Goal: Task Accomplishment & Management: Use online tool/utility

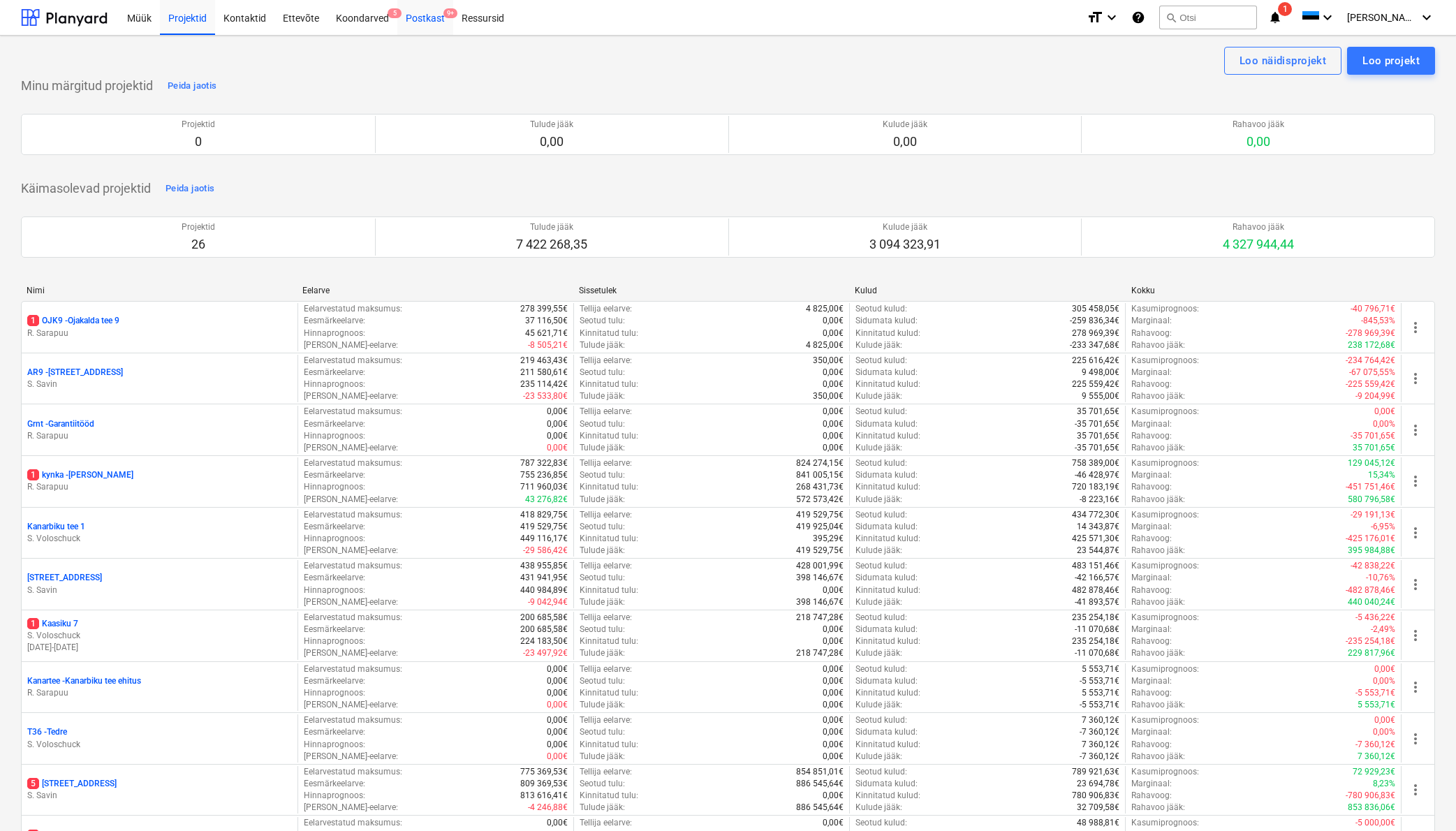
click at [433, 18] on div "Postkast 9+" at bounding box center [424, 17] width 55 height 36
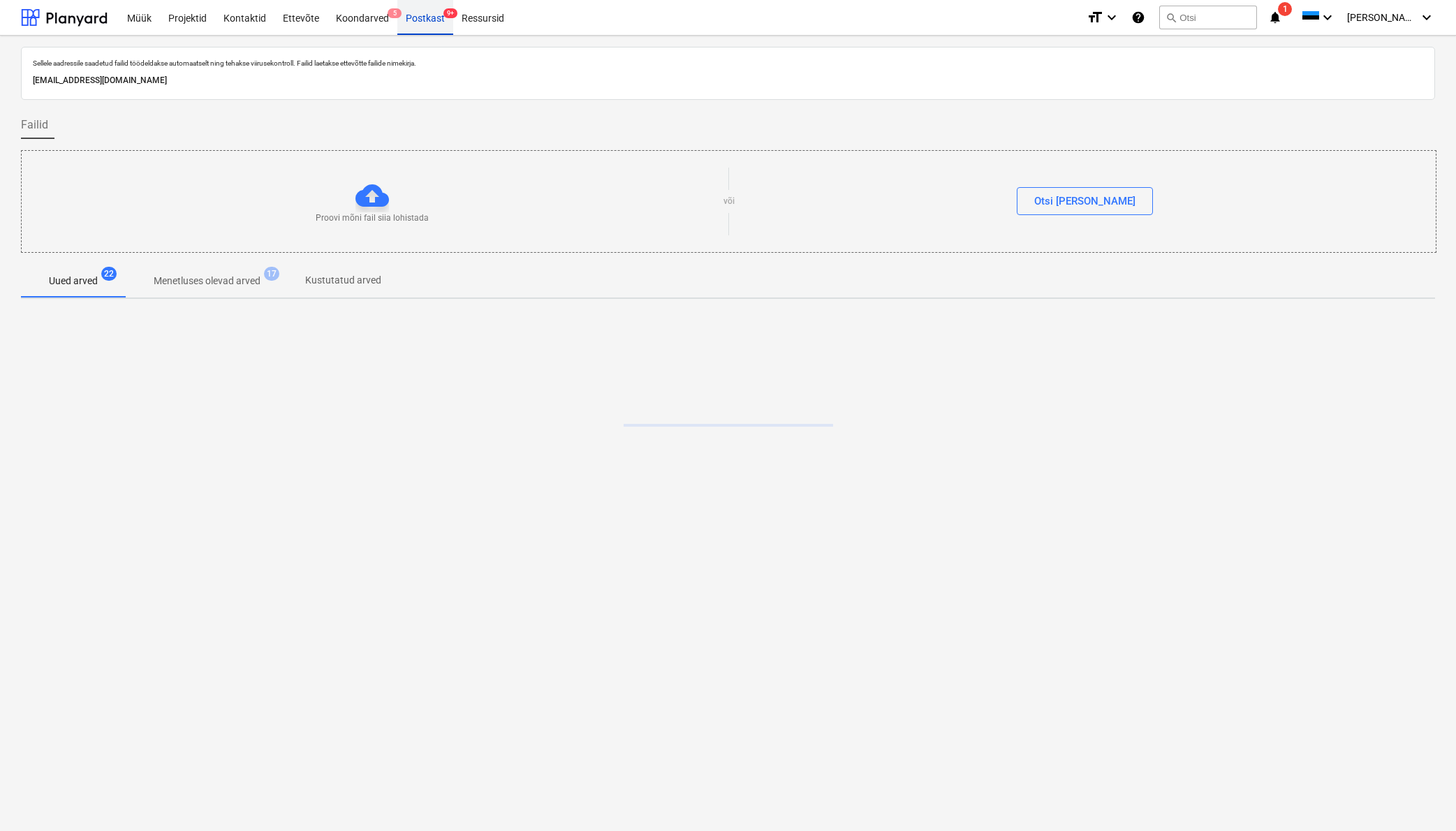
click at [417, 17] on div "Postkast 9+" at bounding box center [424, 17] width 55 height 36
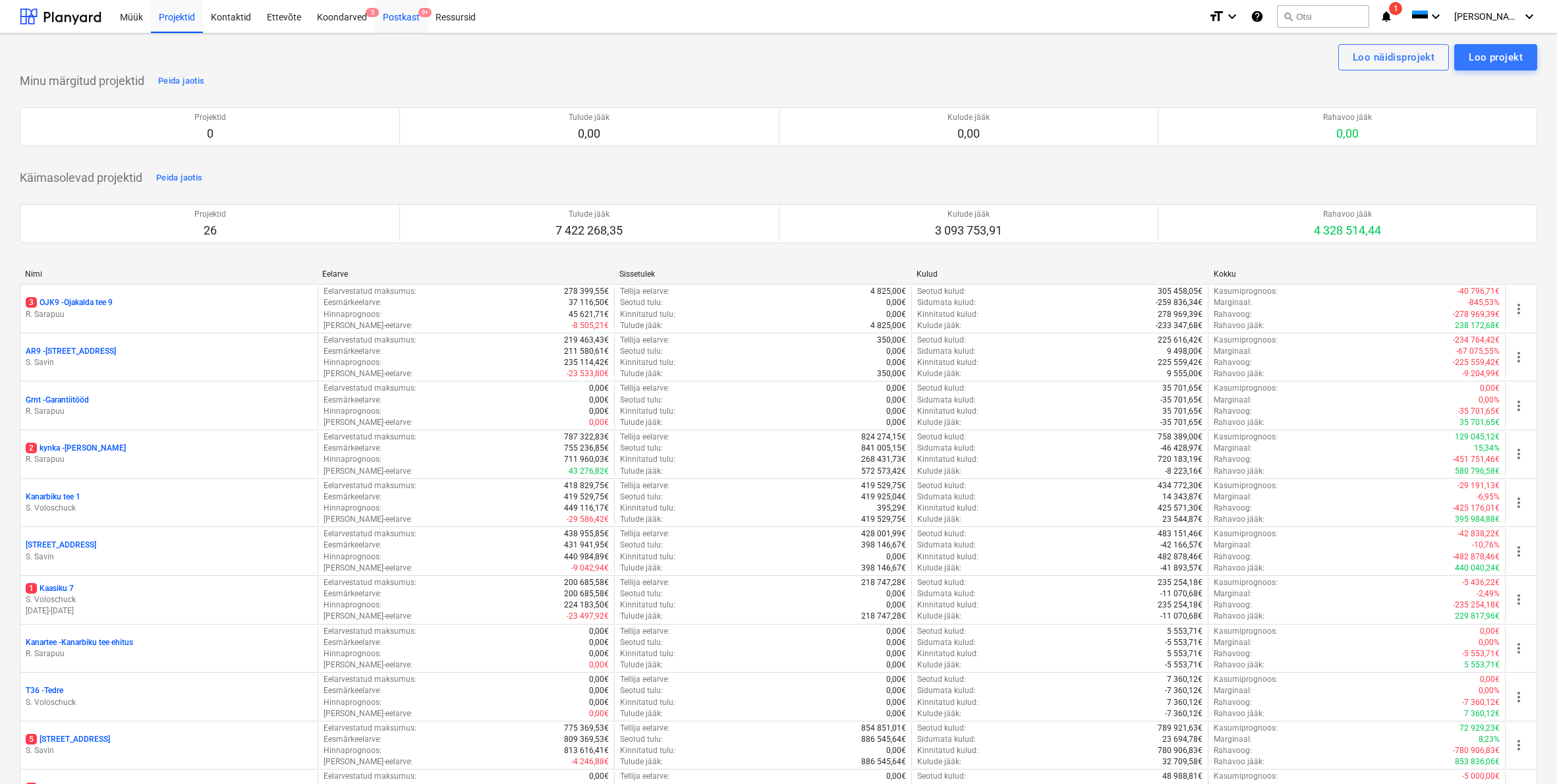
click at [405, 13] on div "Postkast 9+" at bounding box center [400, 16] width 52 height 34
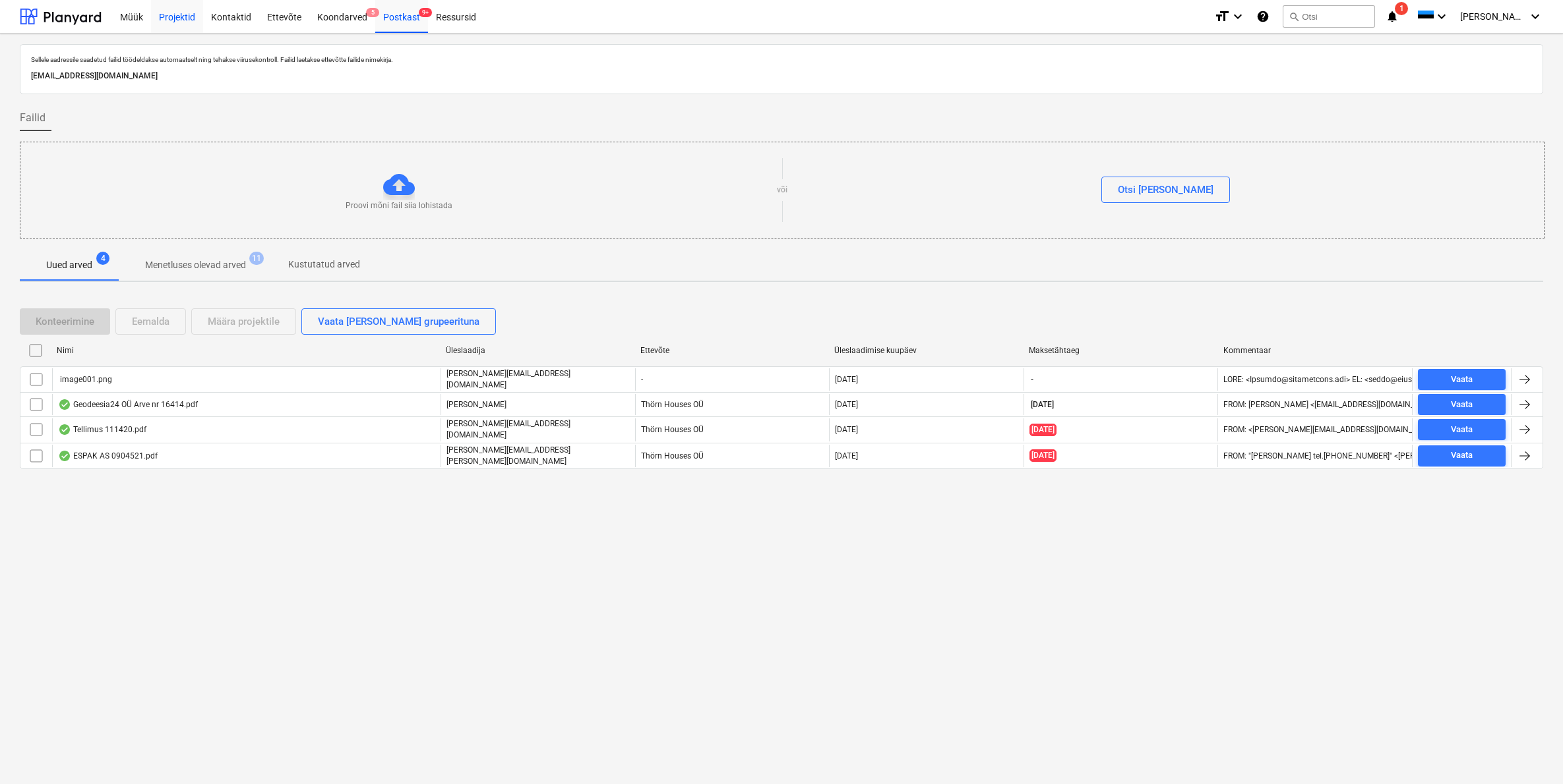
click at [182, 13] on div "Projektid" at bounding box center [177, 16] width 52 height 34
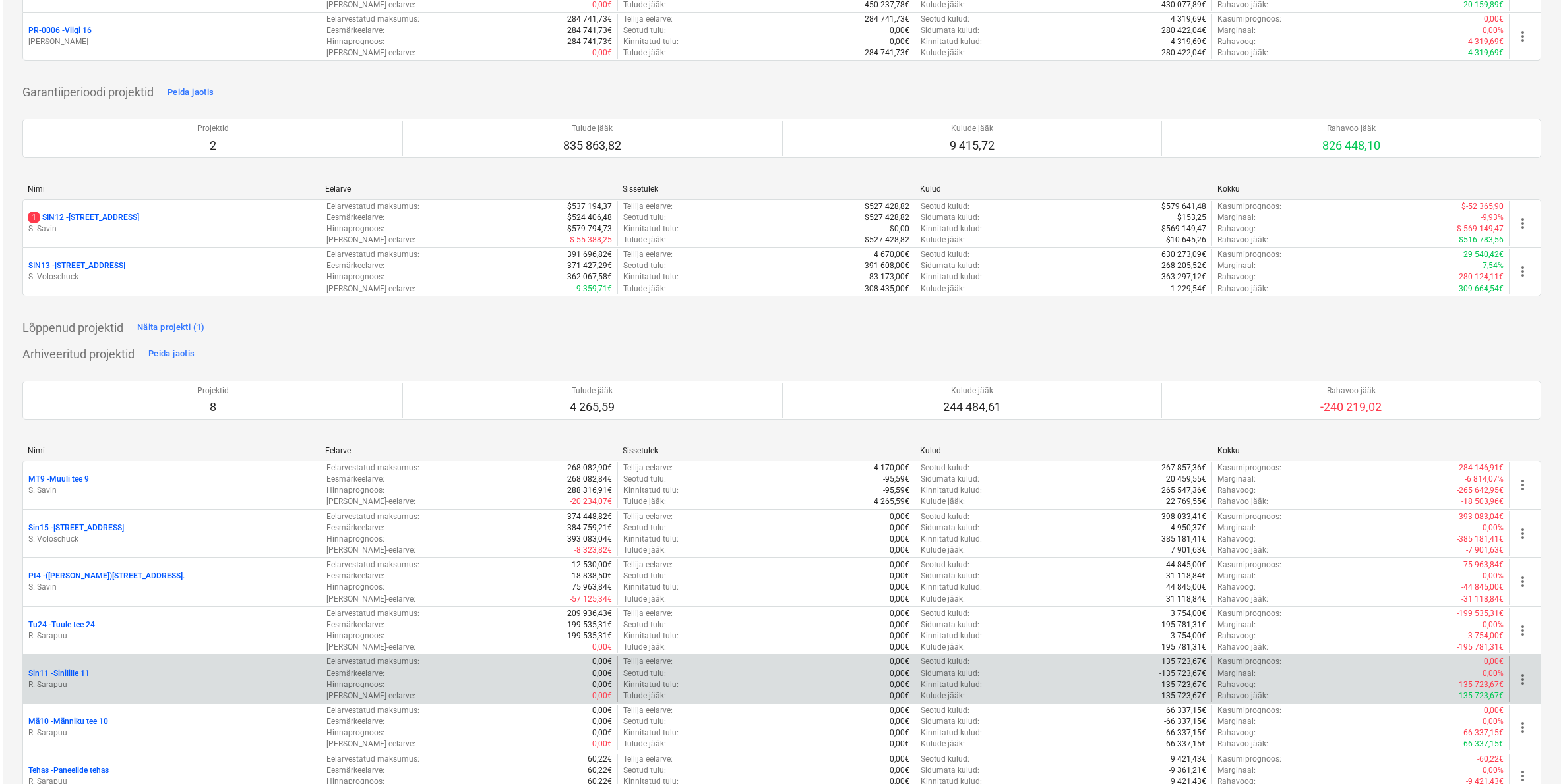
scroll to position [1509, 0]
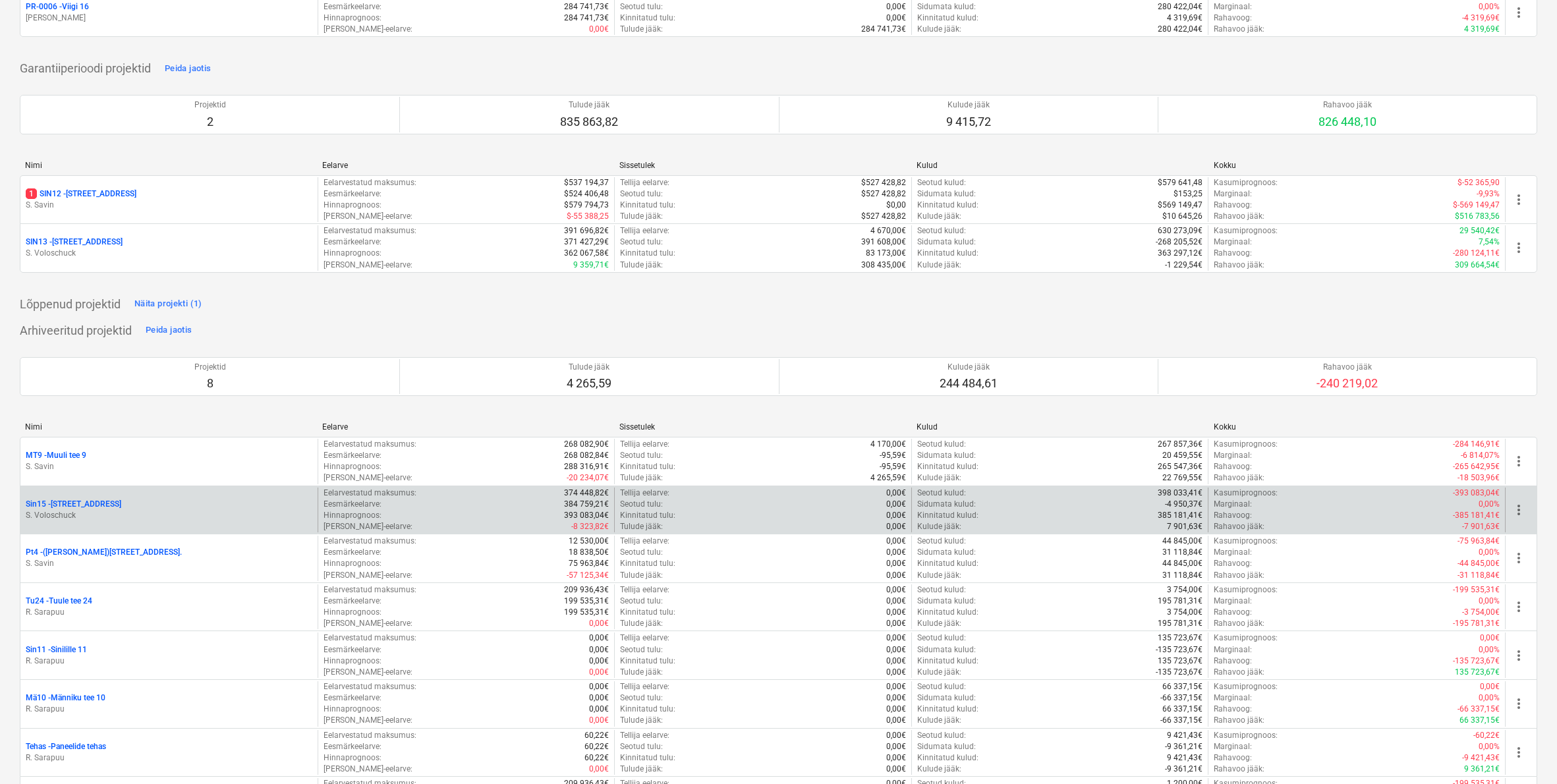
click at [1520, 502] on span "more_vert" at bounding box center [1519, 510] width 15 height 15
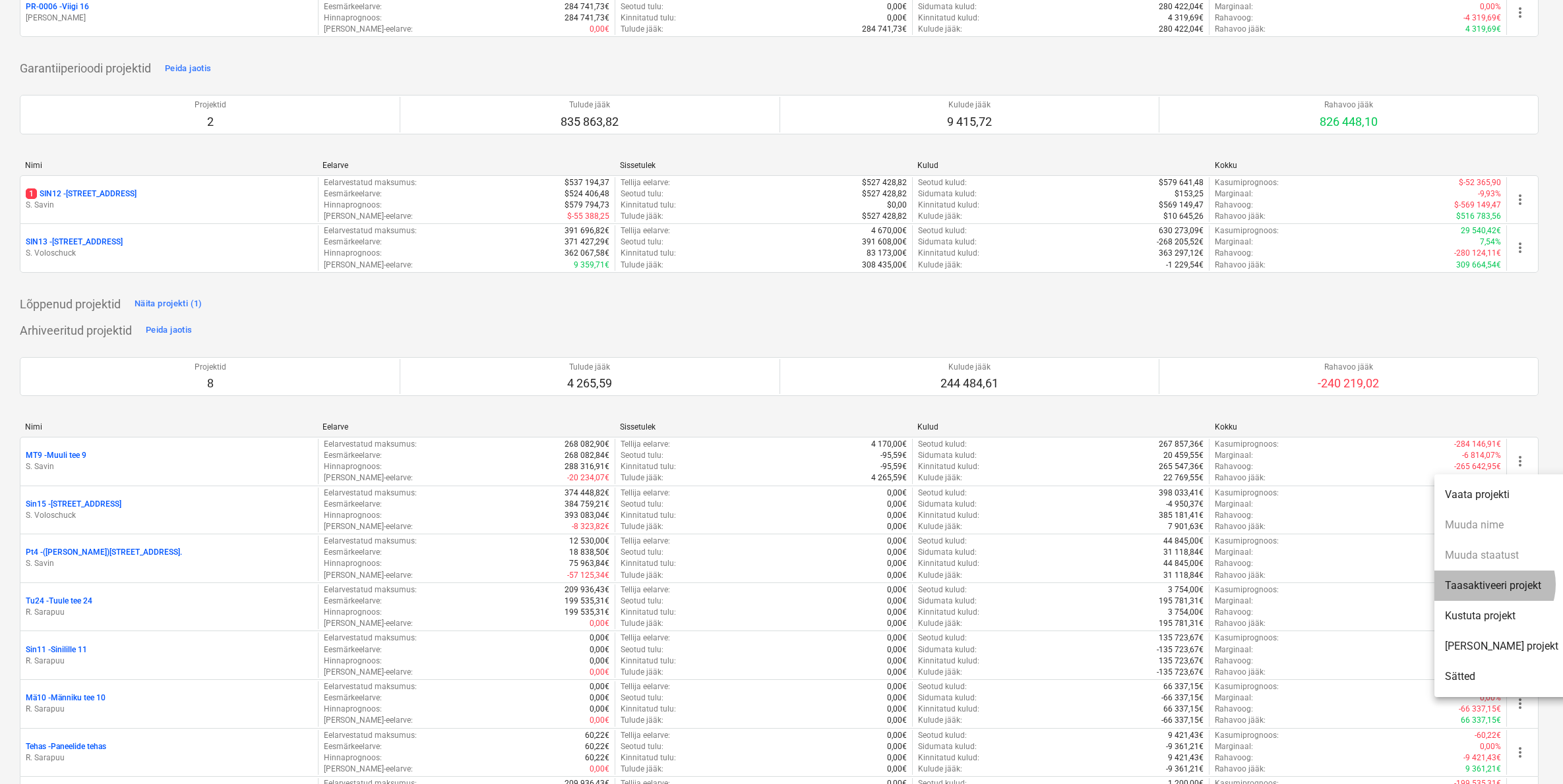
click at [1492, 585] on li "Taasaktiveeri projekt" at bounding box center [1501, 586] width 134 height 30
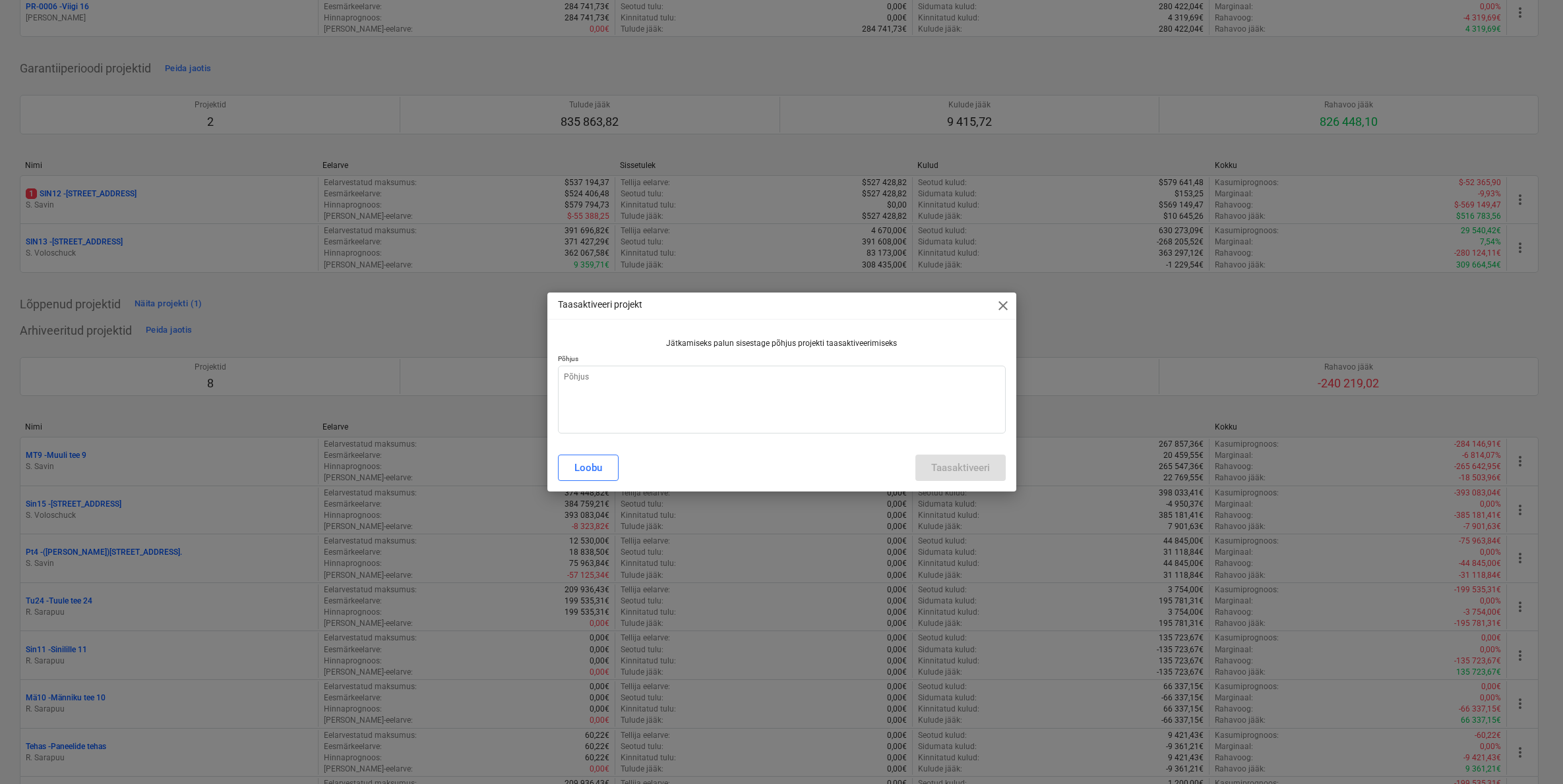
type textarea "x"
click at [591, 381] on textarea at bounding box center [782, 400] width 448 height 68
type textarea "a"
type textarea "x"
type textarea "ar"
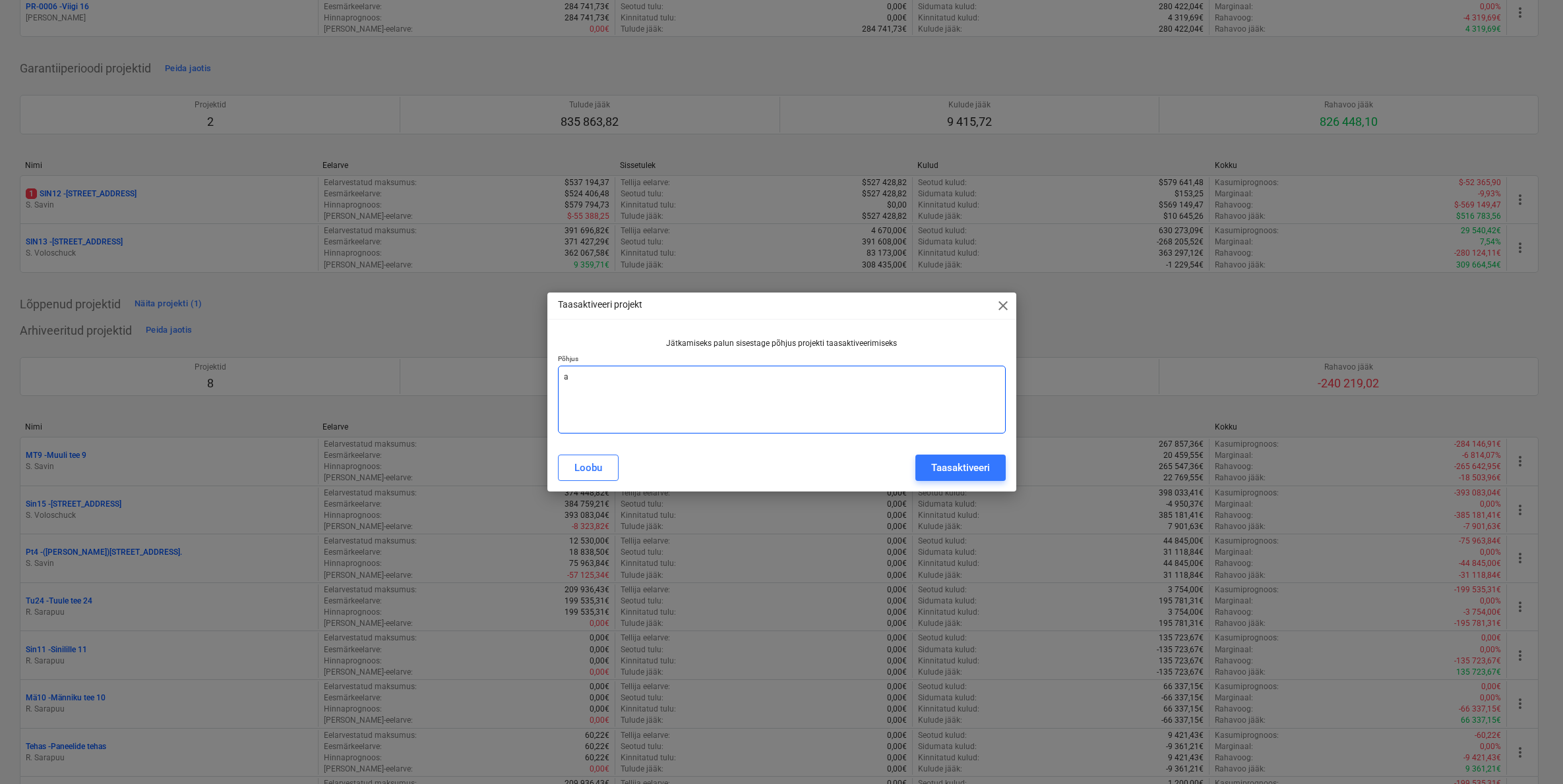
type textarea "x"
type textarea "arv"
type textarea "x"
type textarea "arve"
type textarea "x"
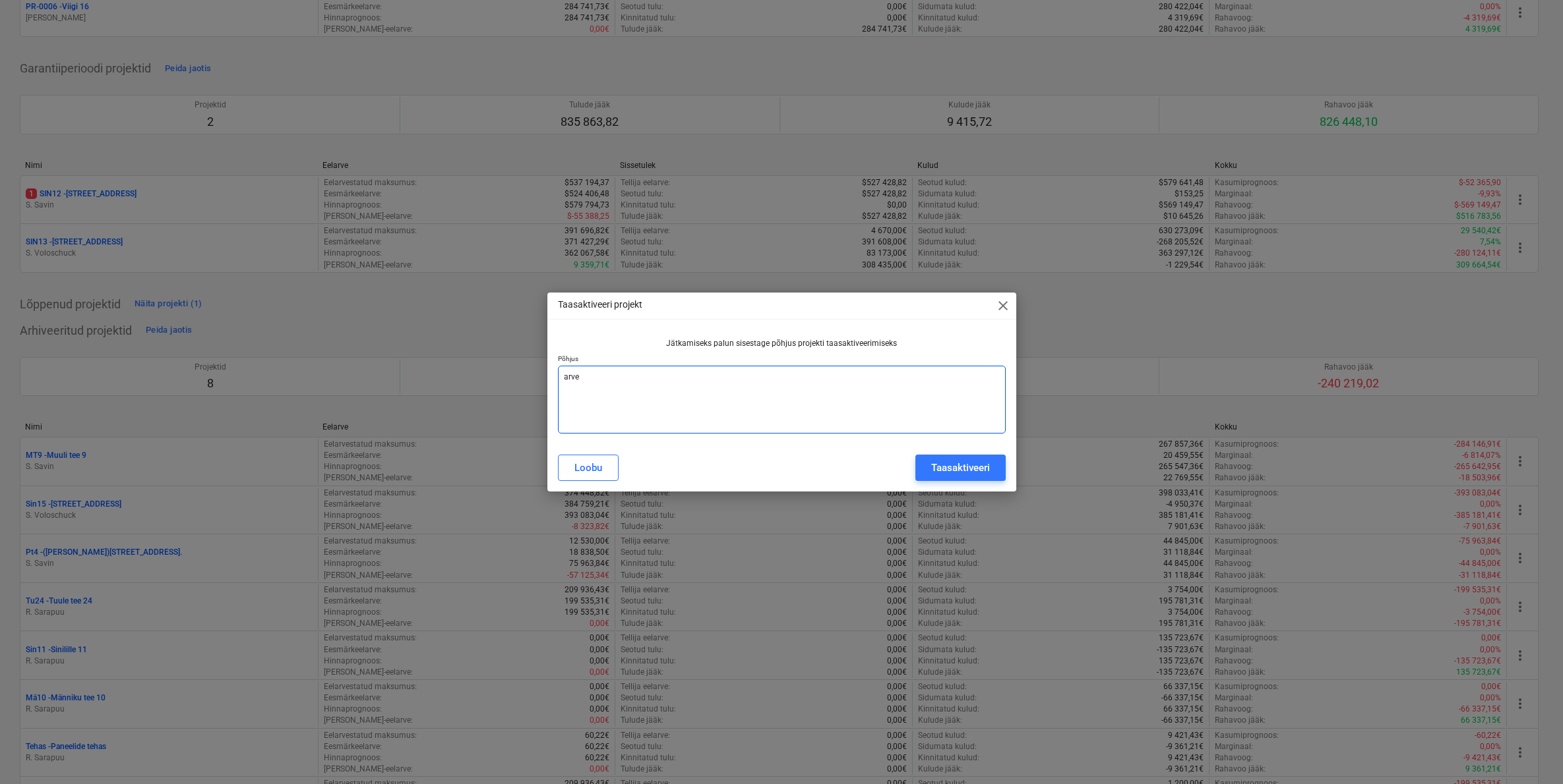
type textarea "arve"
type textarea "x"
type textarea "arve l"
type textarea "x"
type textarea "arve li"
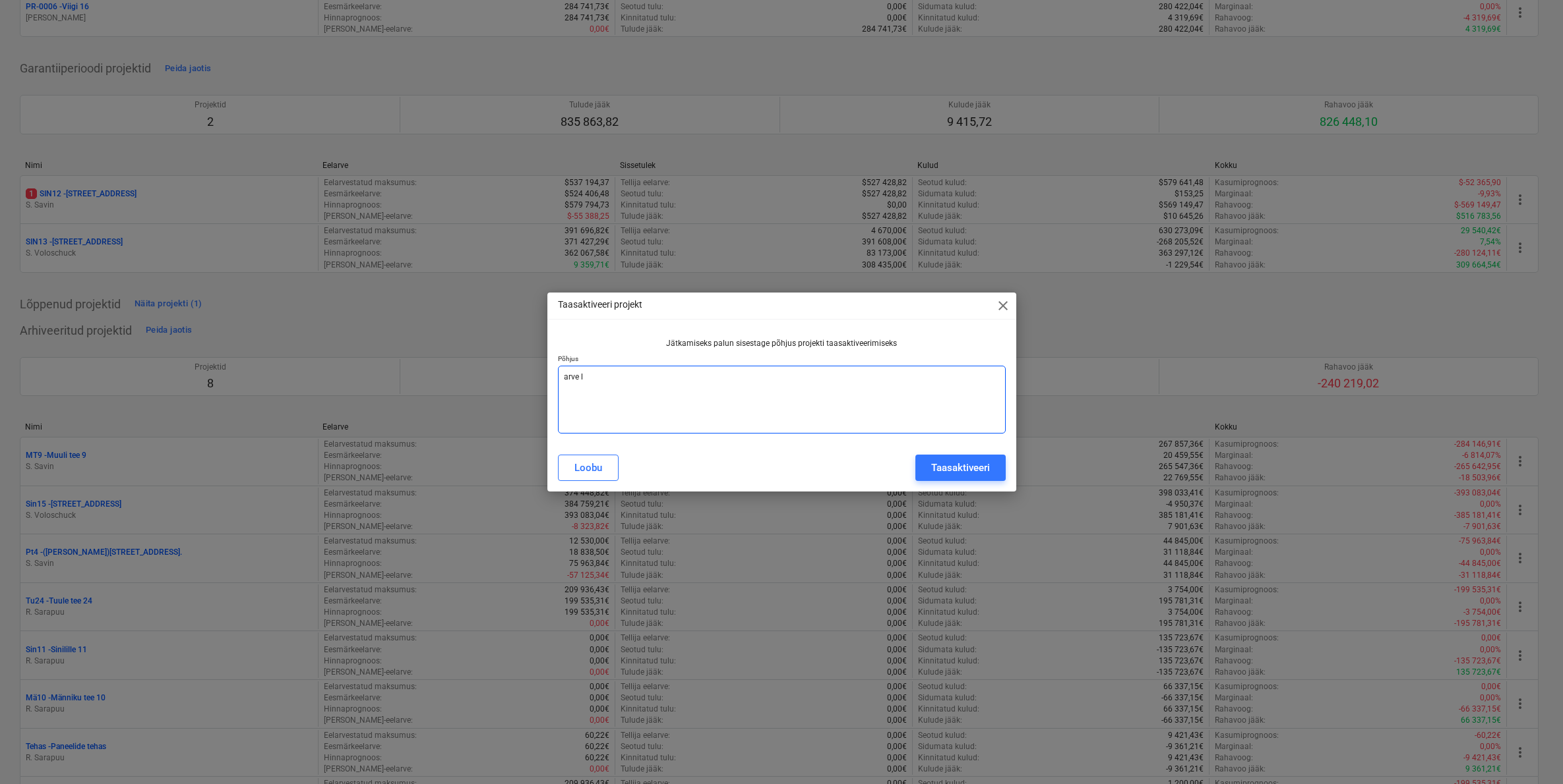
type textarea "x"
type textarea "arve lis"
type textarea "x"
type textarea "arve lisa"
type textarea "x"
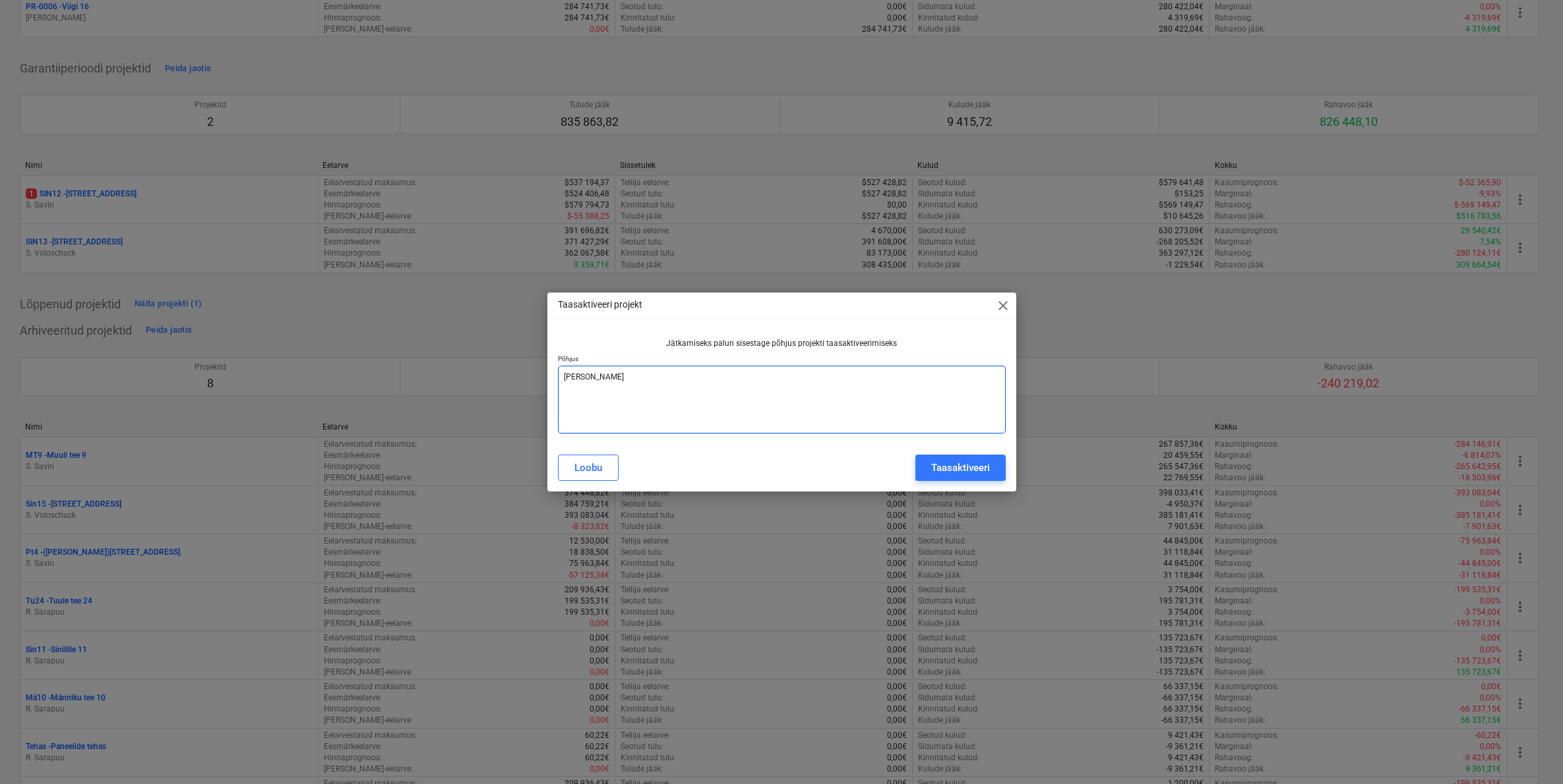
type textarea "arve lisad"
type textarea "x"
type textarea "arve lisada"
type textarea "x"
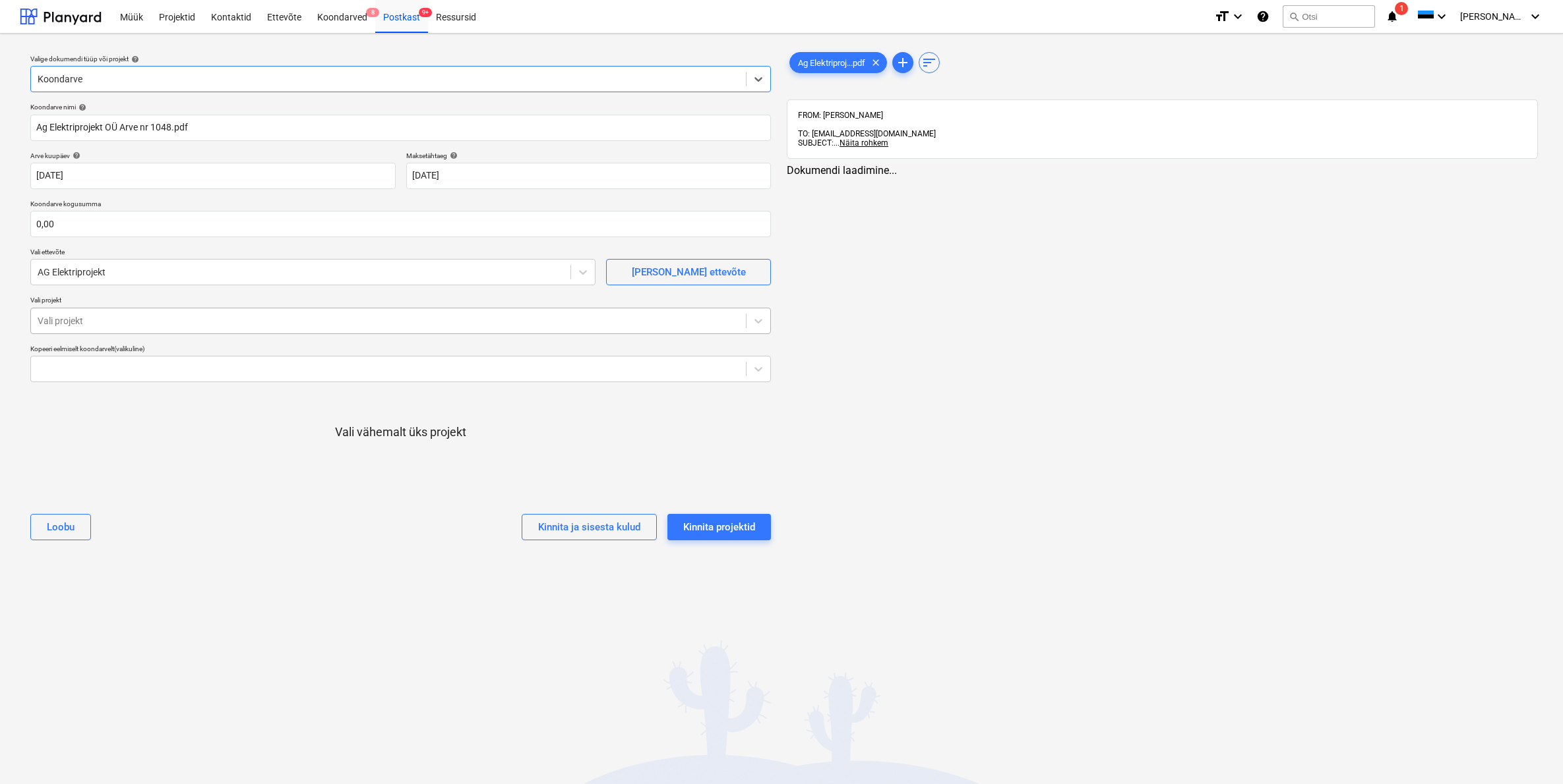
click at [55, 324] on div "Vali projekt" at bounding box center [388, 321] width 702 height 10
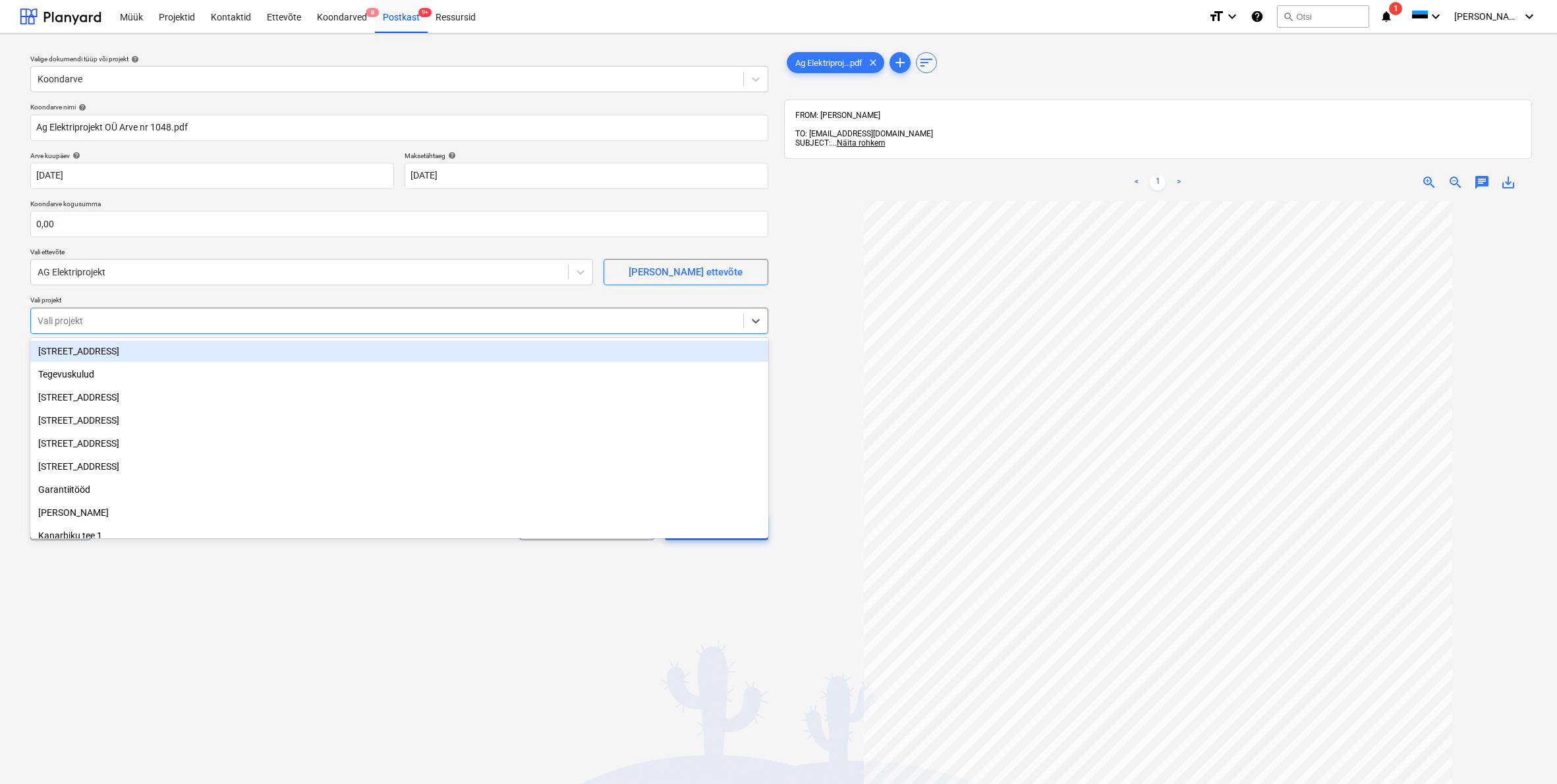
click at [71, 353] on div "Sinilille tee 15" at bounding box center [399, 351] width 738 height 21
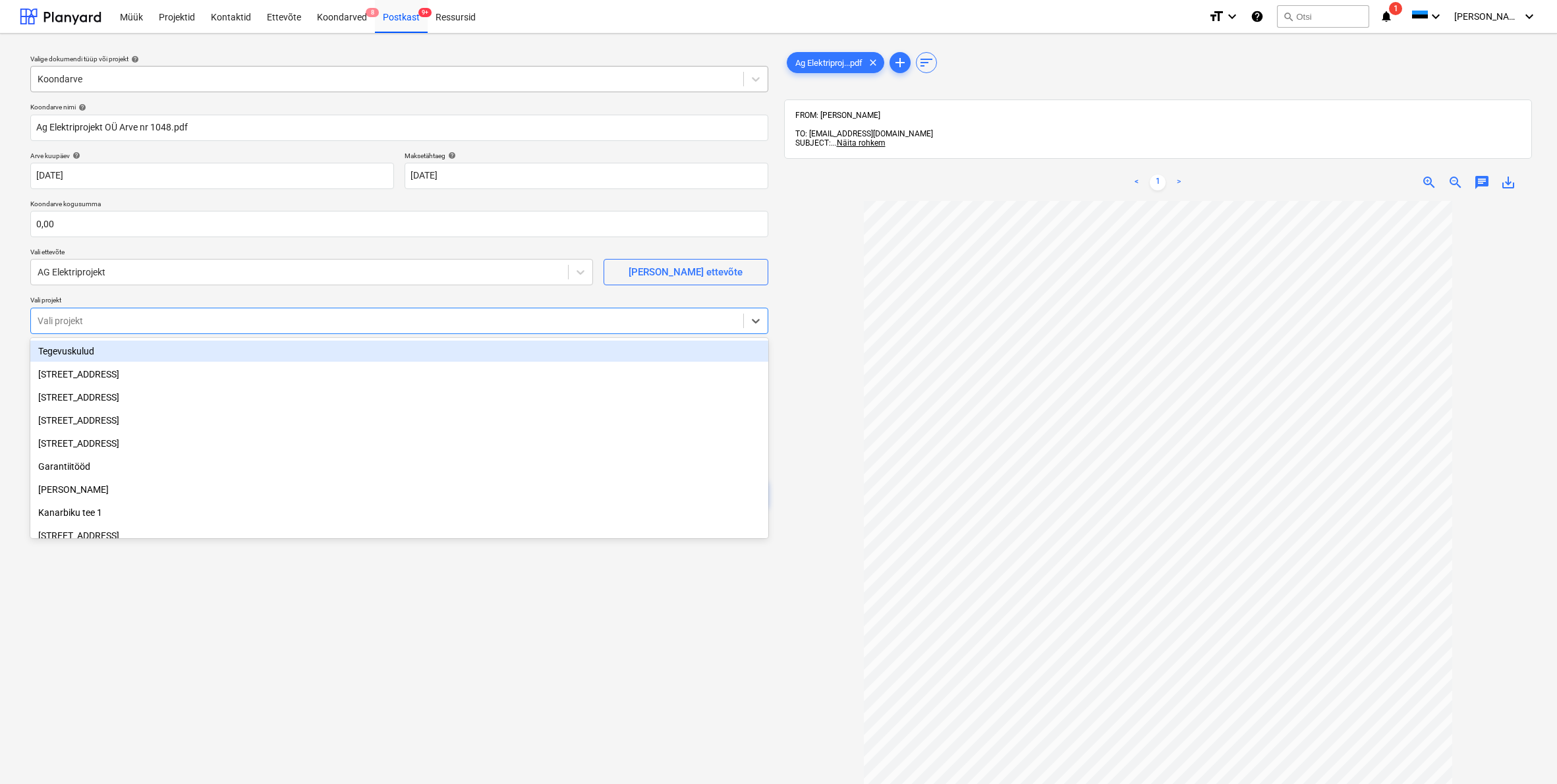
click at [105, 77] on div at bounding box center [387, 79] width 699 height 13
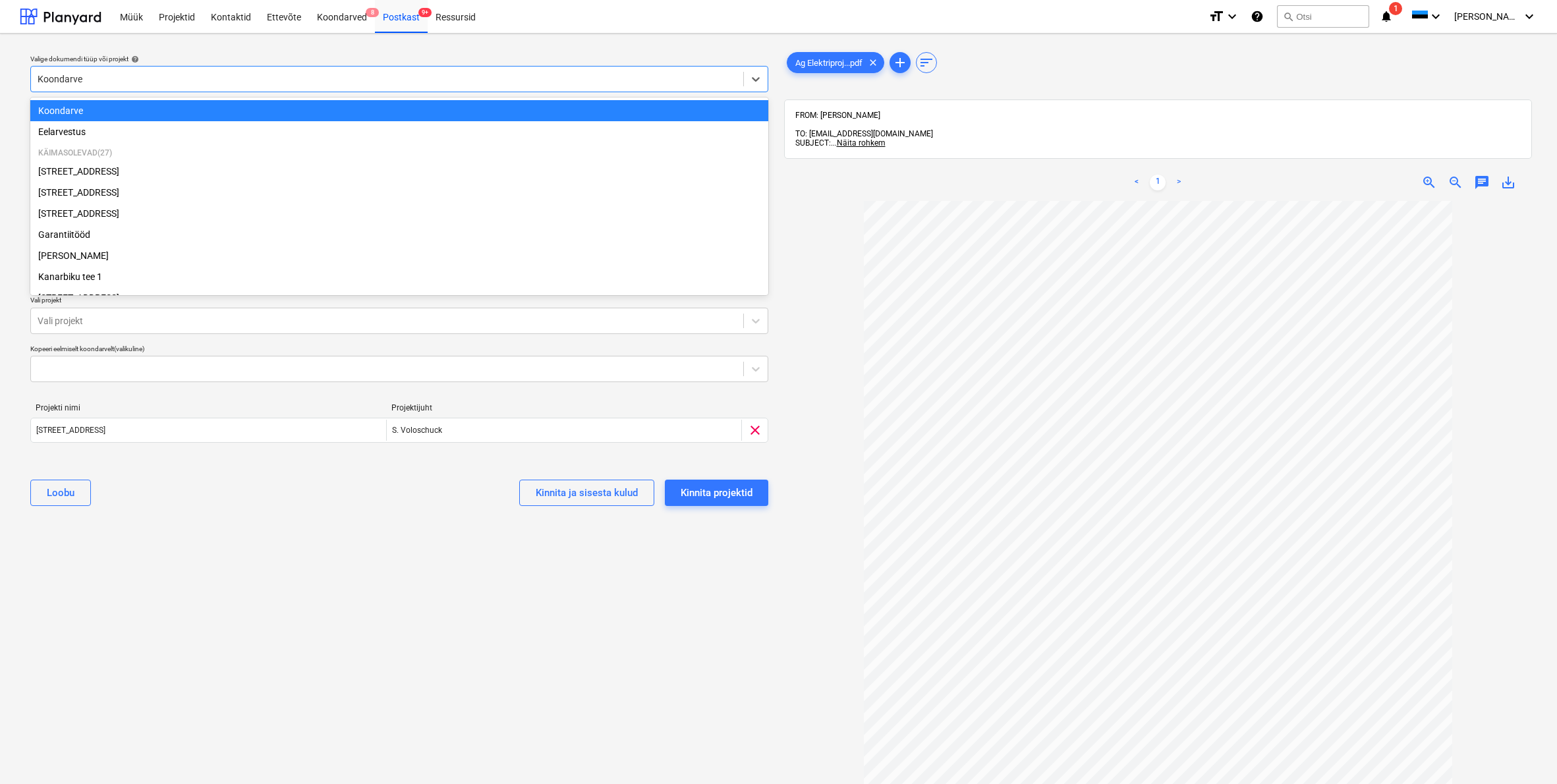
click at [69, 108] on div "Koondarve" at bounding box center [399, 111] width 738 height 21
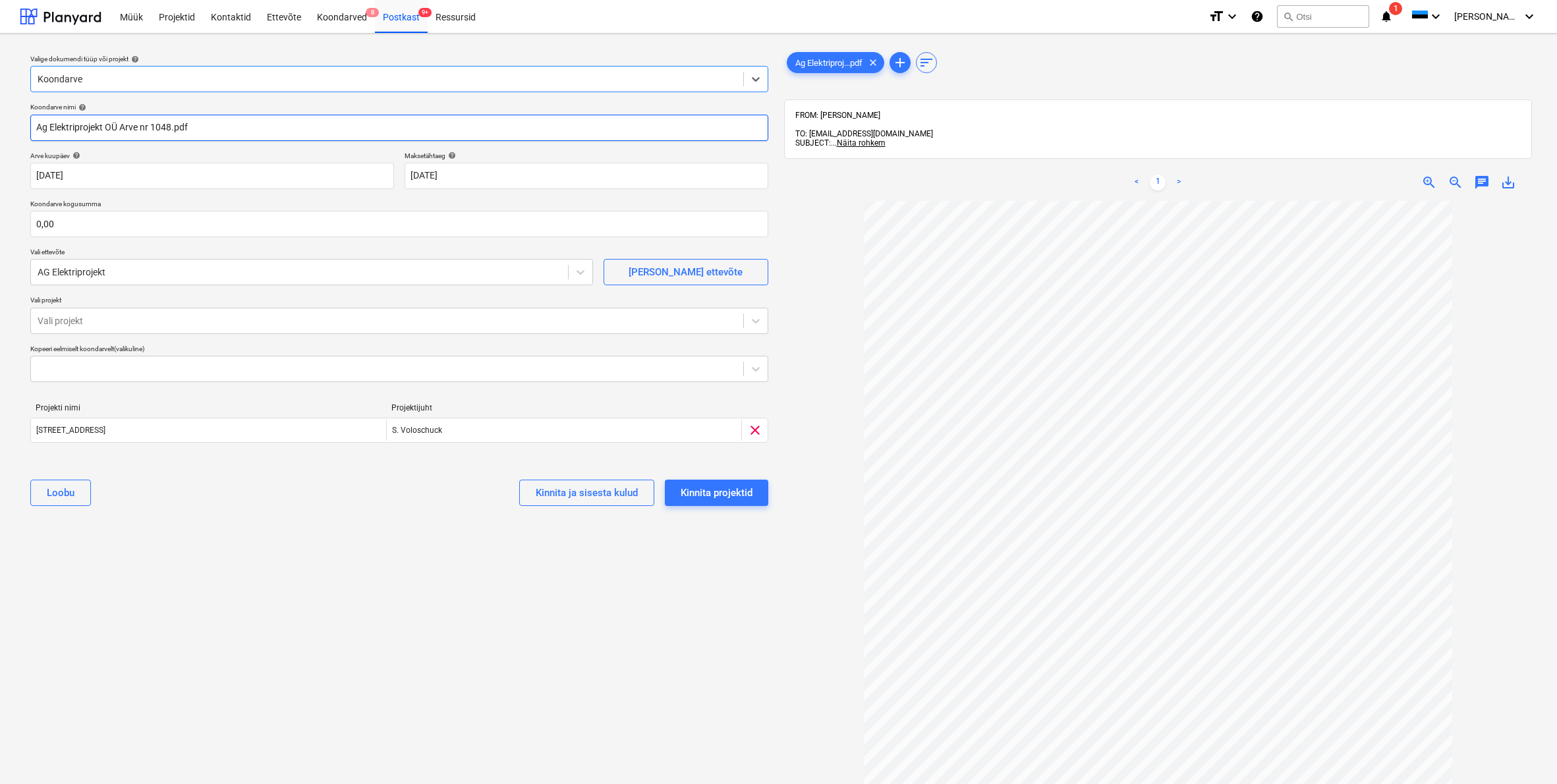
click at [152, 127] on input "Ag Elektriprojekt OÜ Arve nr 1048.pdf" at bounding box center [399, 128] width 738 height 27
click at [77, 128] on input "1048.pdf" at bounding box center [399, 128] width 738 height 27
type input "1048"
click at [94, 222] on input "0,00" at bounding box center [399, 224] width 738 height 27
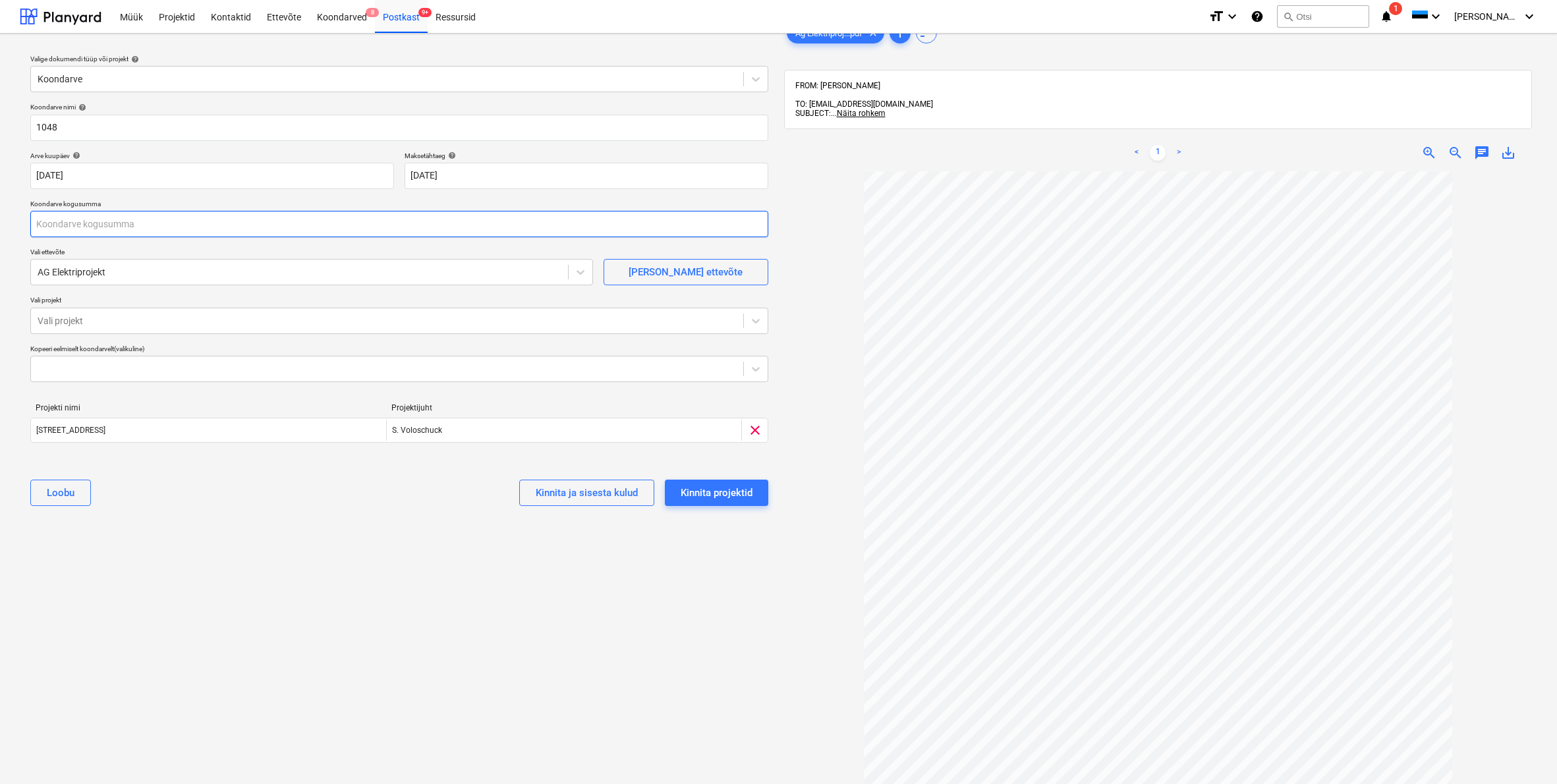
scroll to position [170, 0]
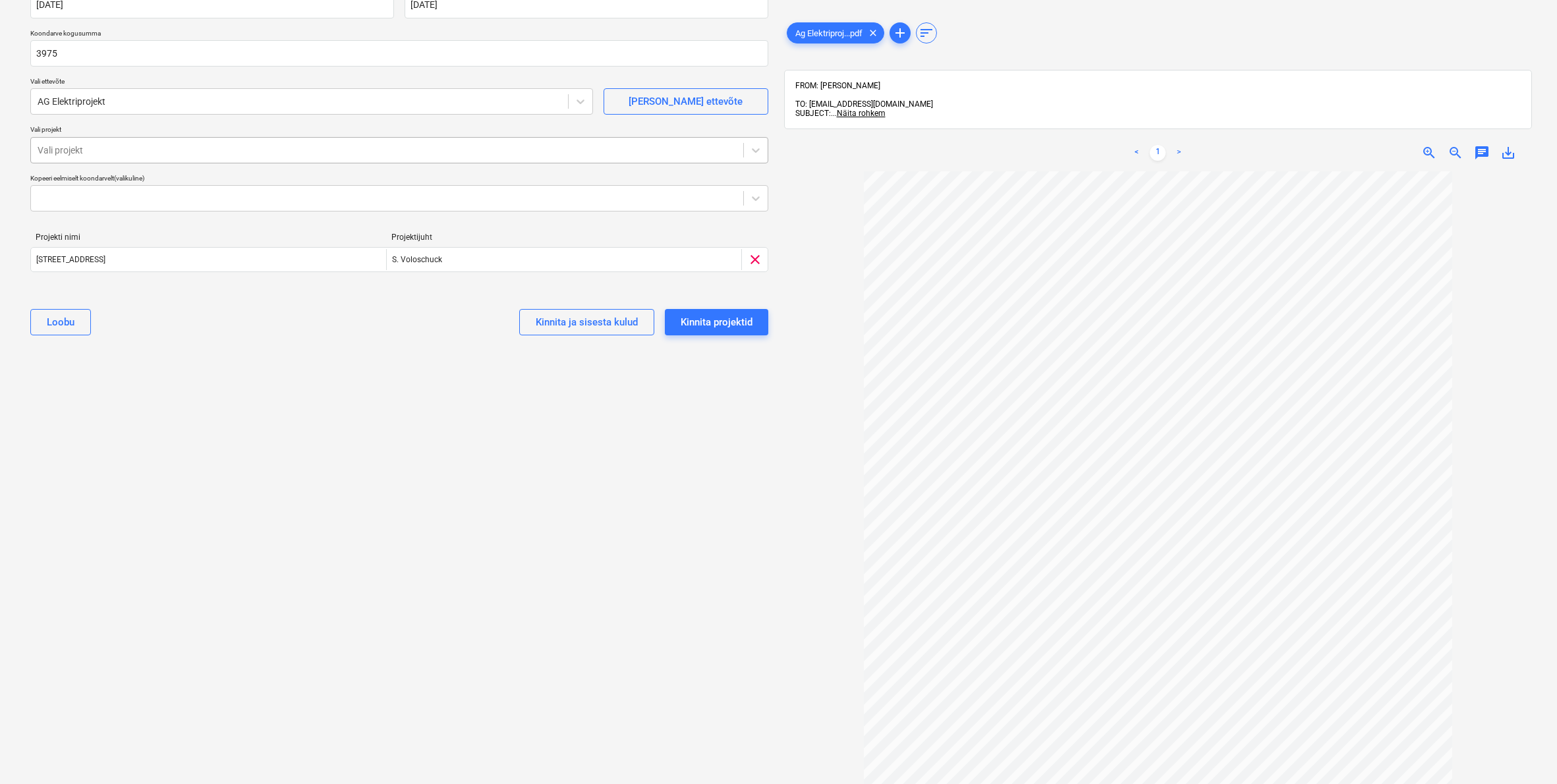
type input "3 975,00"
click at [85, 150] on div at bounding box center [387, 150] width 699 height 13
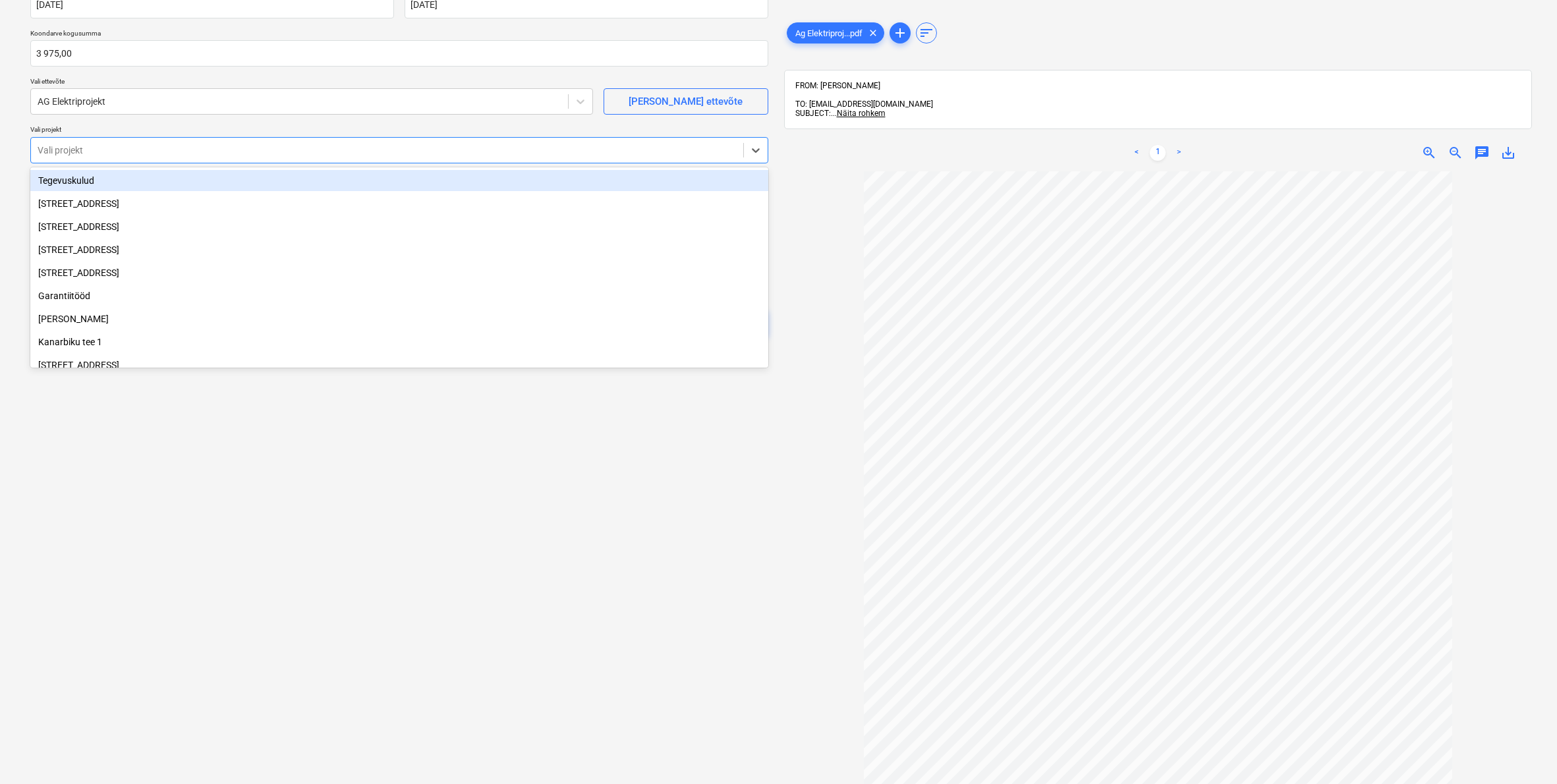
click at [77, 182] on div "Tegevuskulud" at bounding box center [399, 181] width 738 height 21
click at [57, 184] on div "Sinilille tee 12" at bounding box center [399, 181] width 738 height 21
click at [65, 152] on div "Vali projekt" at bounding box center [387, 150] width 699 height 10
click at [66, 148] on div "Vali projekt" at bounding box center [387, 150] width 699 height 10
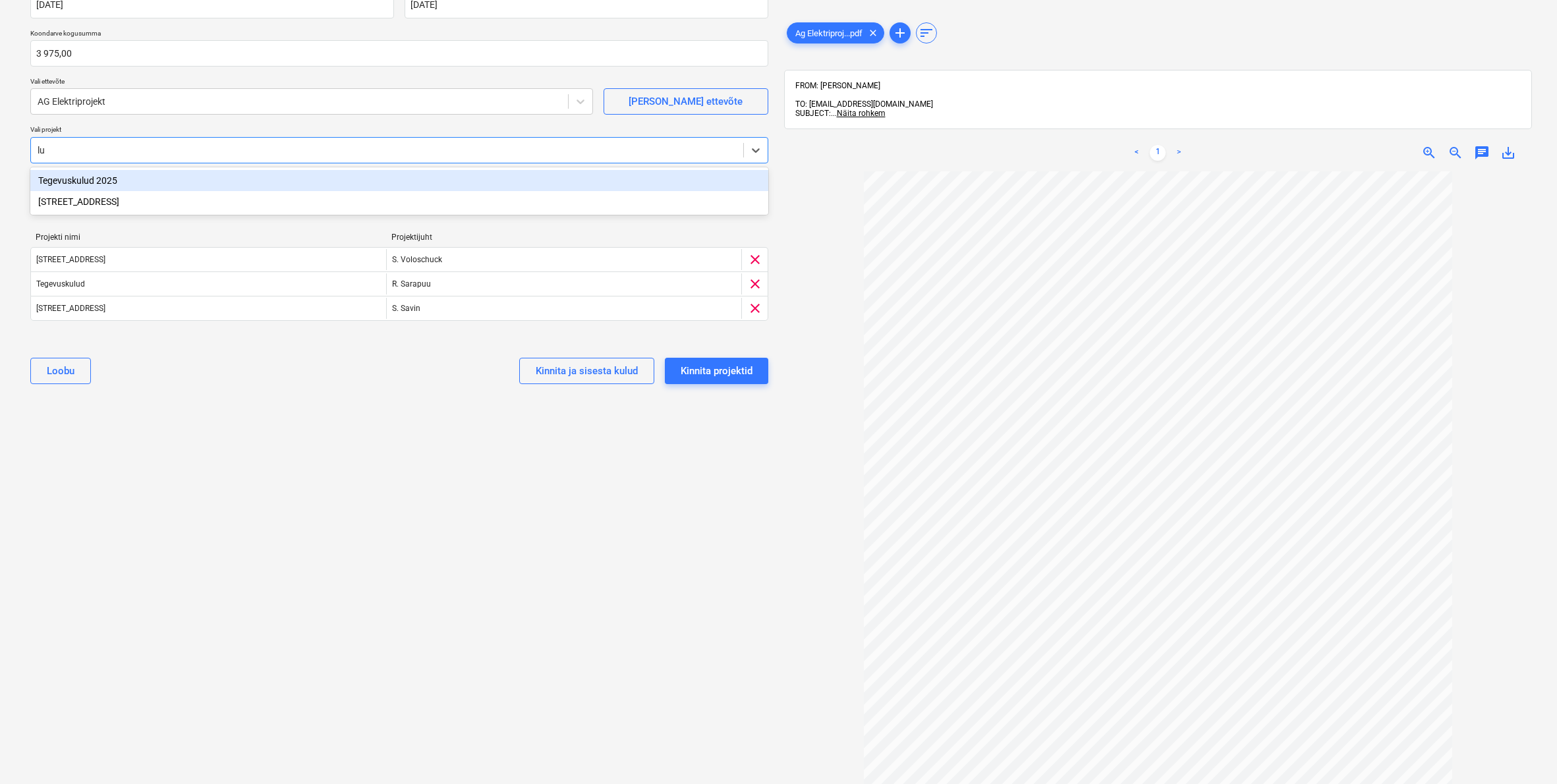
type input "lui"
click at [84, 182] on div "Luige tee 29" at bounding box center [399, 181] width 738 height 21
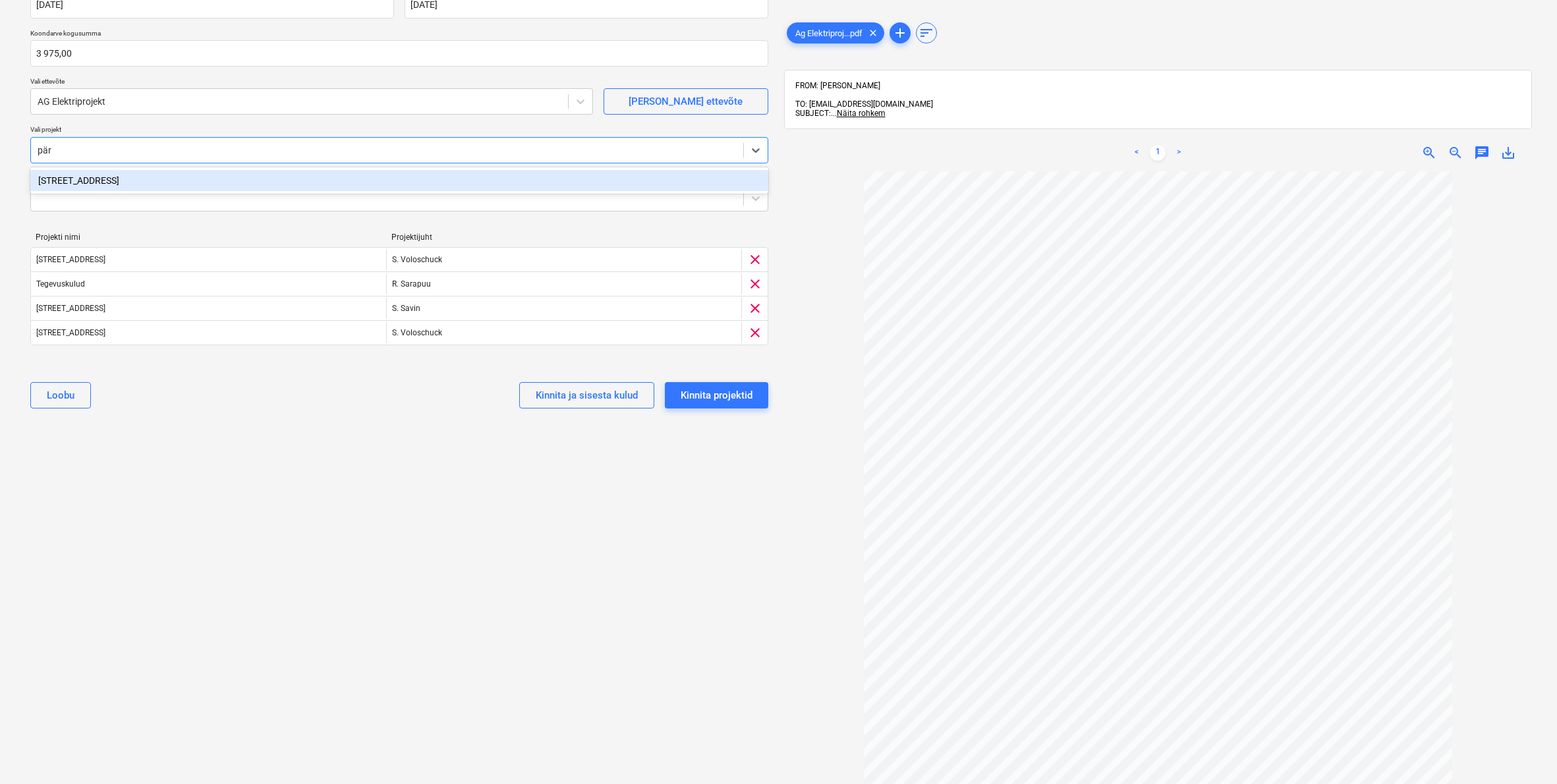
type input "pärt"
click at [74, 180] on div "Pärtli tee 26" at bounding box center [399, 181] width 738 height 21
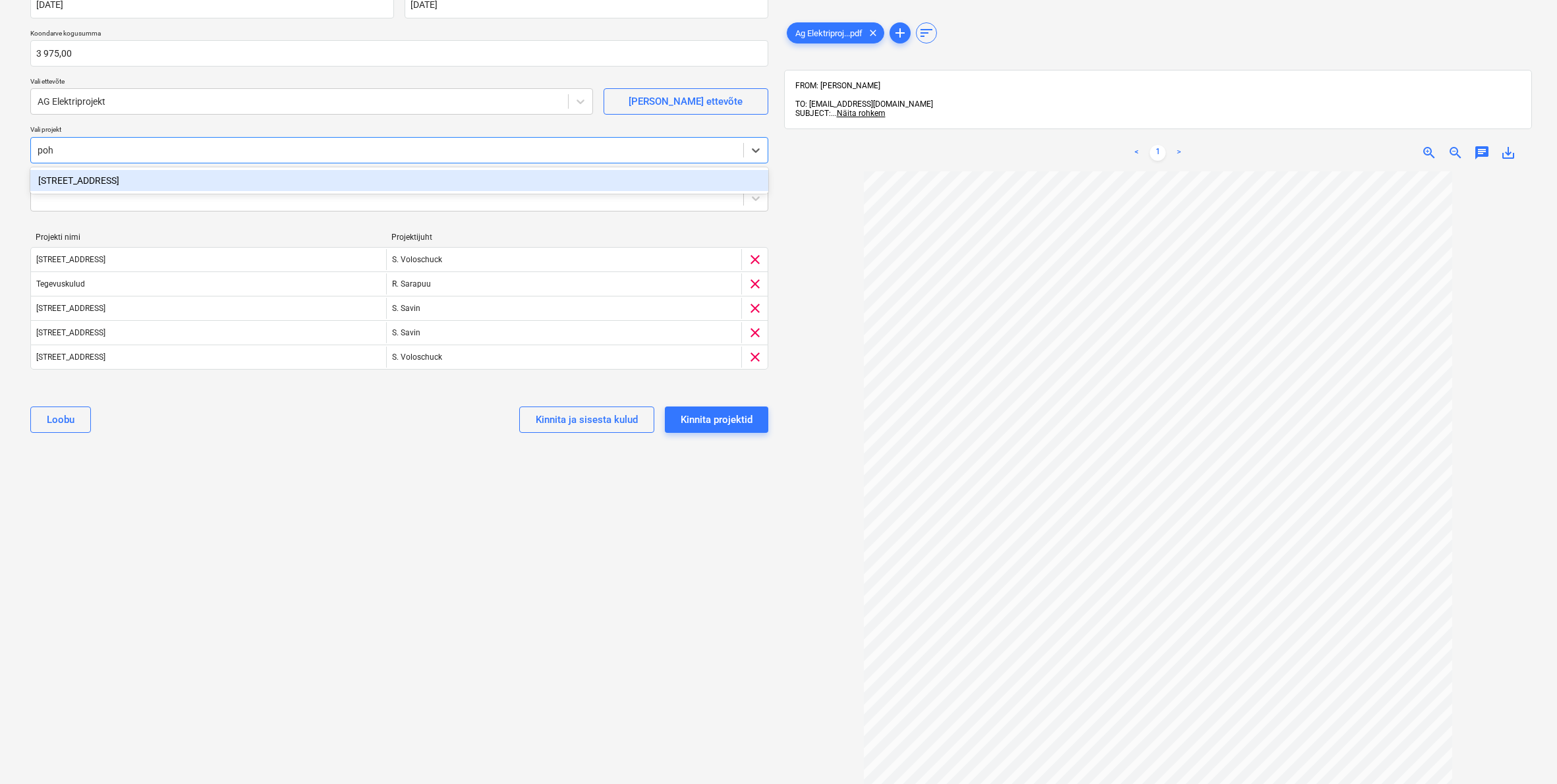
type input "pohl"
click at [80, 177] on div "Pohla tee 4" at bounding box center [399, 181] width 738 height 21
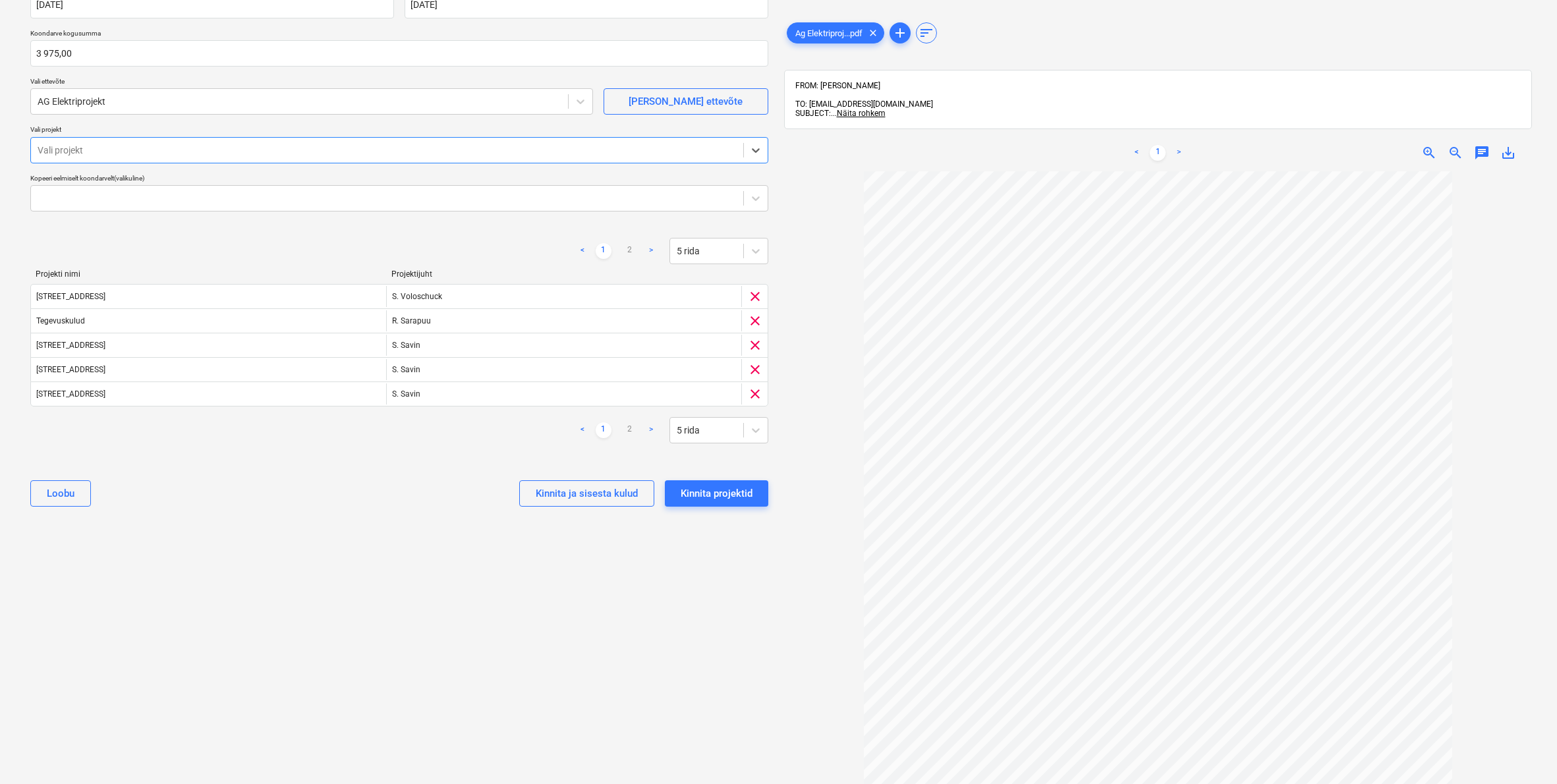
click at [57, 145] on div "Vali projekt" at bounding box center [387, 150] width 699 height 10
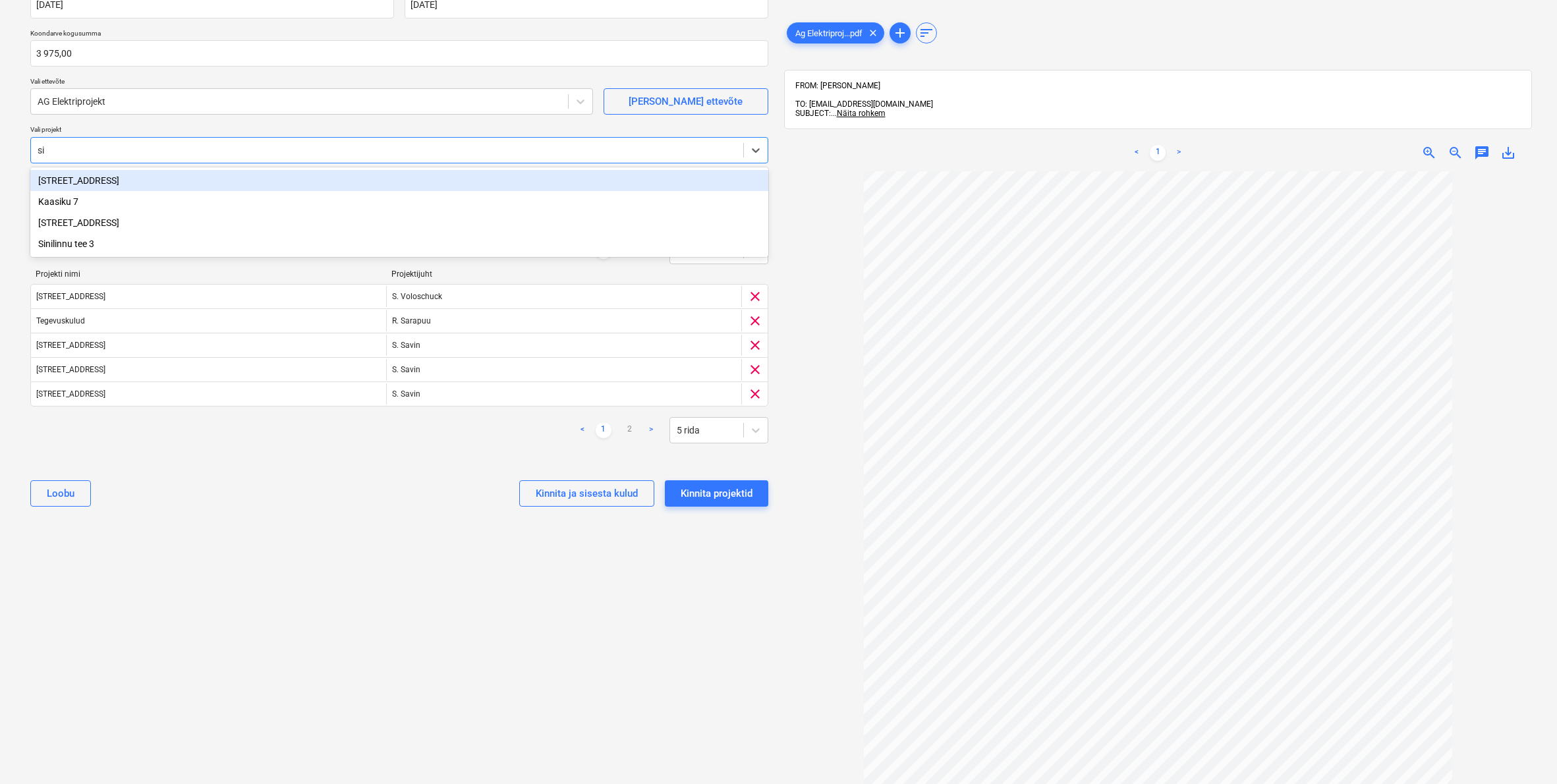
type input "sin"
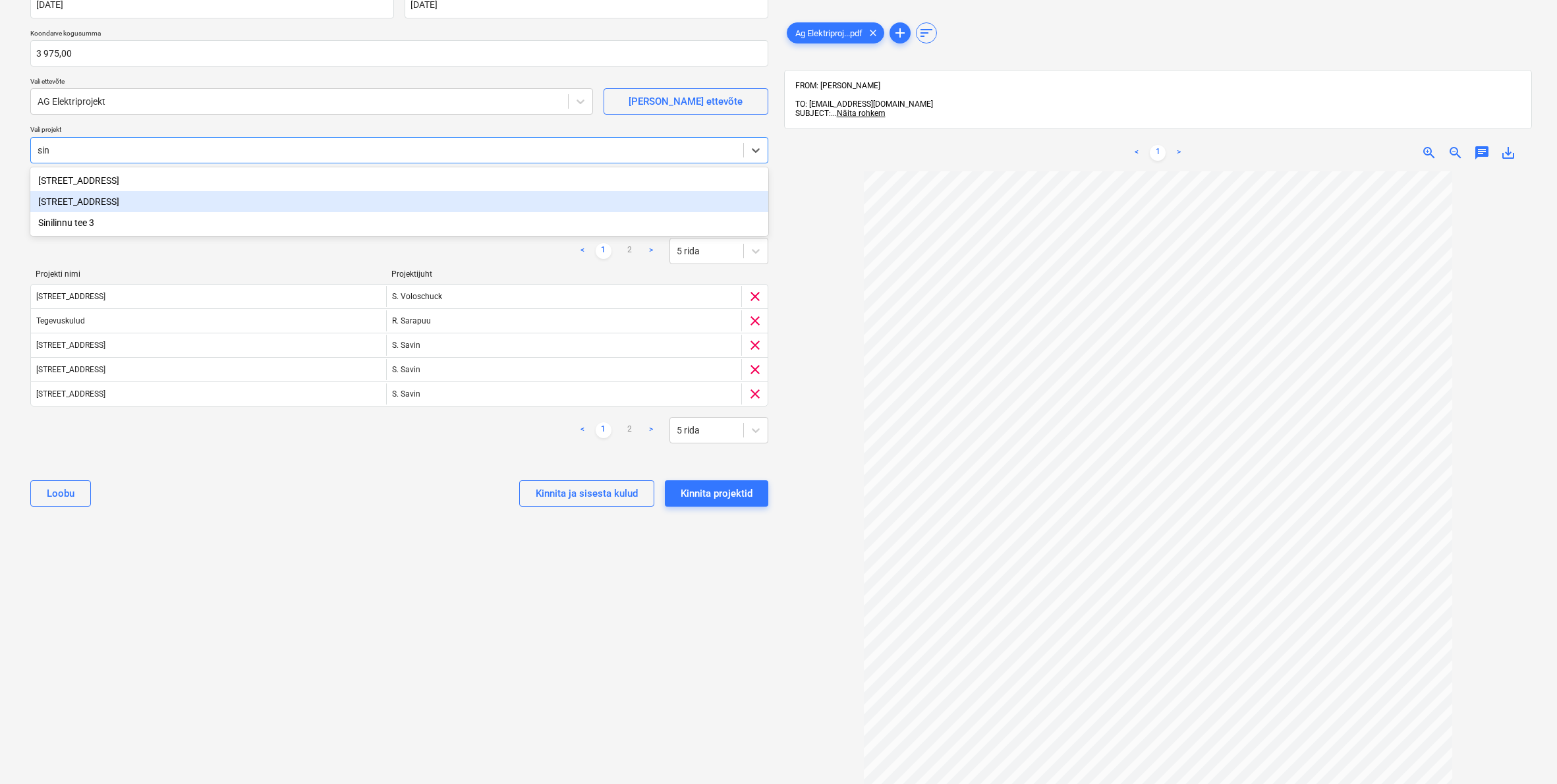
click at [74, 198] on div "Sinilille tee 14" at bounding box center [399, 201] width 738 height 21
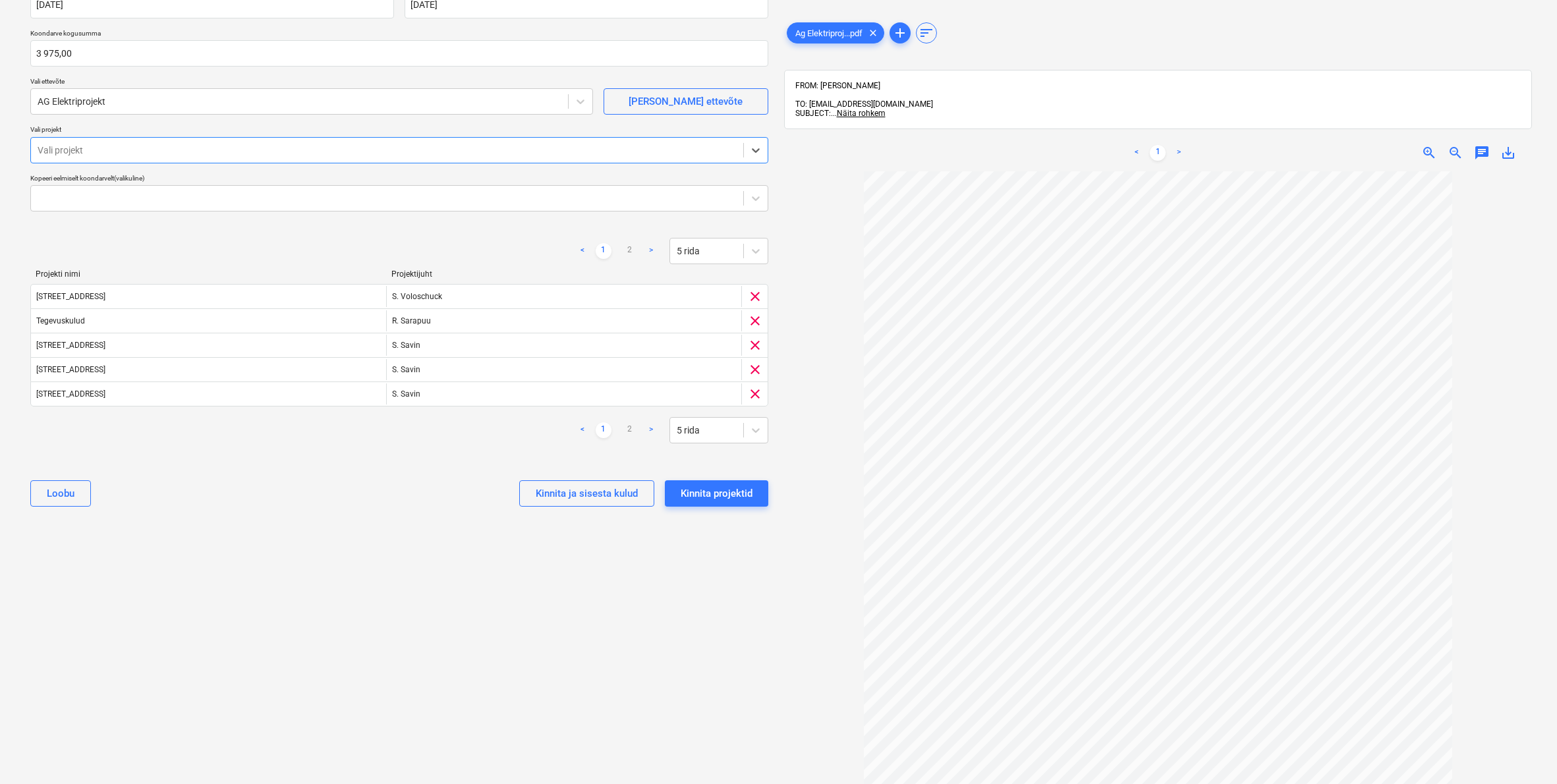
click at [69, 150] on div "Vali projekt" at bounding box center [387, 150] width 699 height 10
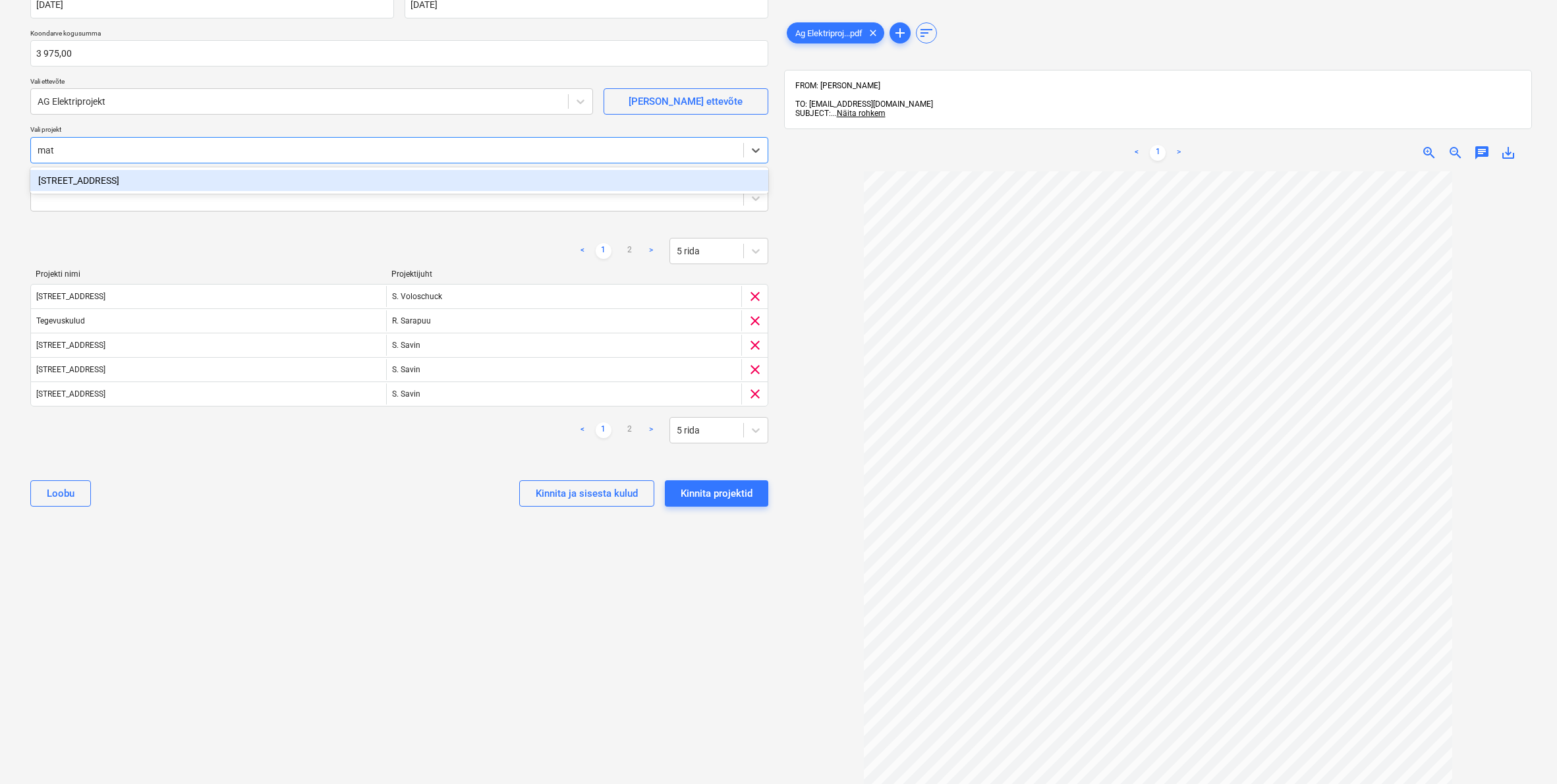
type input "mats"
click at [68, 184] on div "Matso tee 9" at bounding box center [399, 181] width 738 height 21
type input "vii"
click at [61, 184] on div "Viigi 16" at bounding box center [399, 181] width 738 height 21
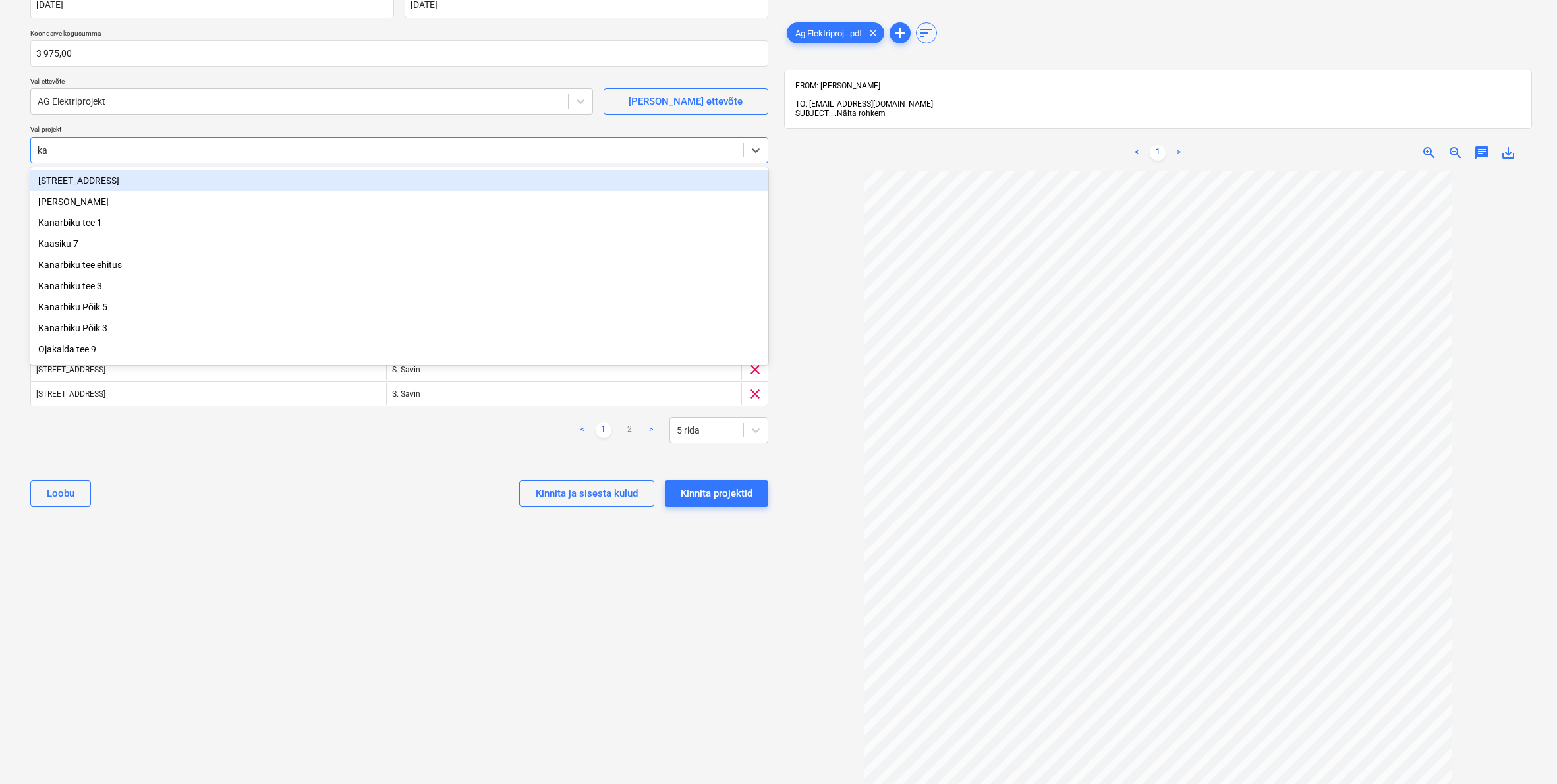
type input "kan"
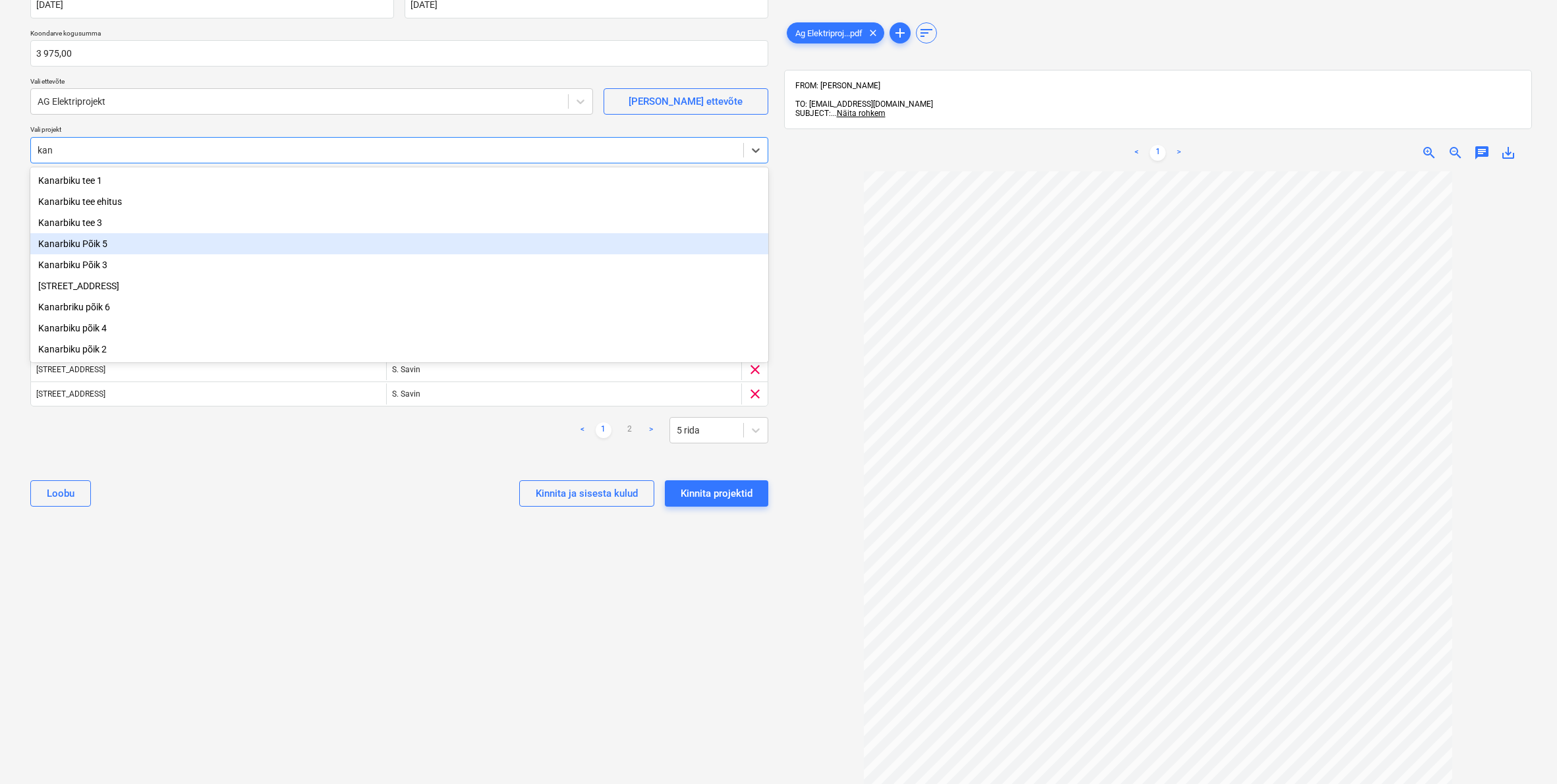
click at [103, 247] on div "Kanarbiku Põik 5" at bounding box center [399, 243] width 738 height 21
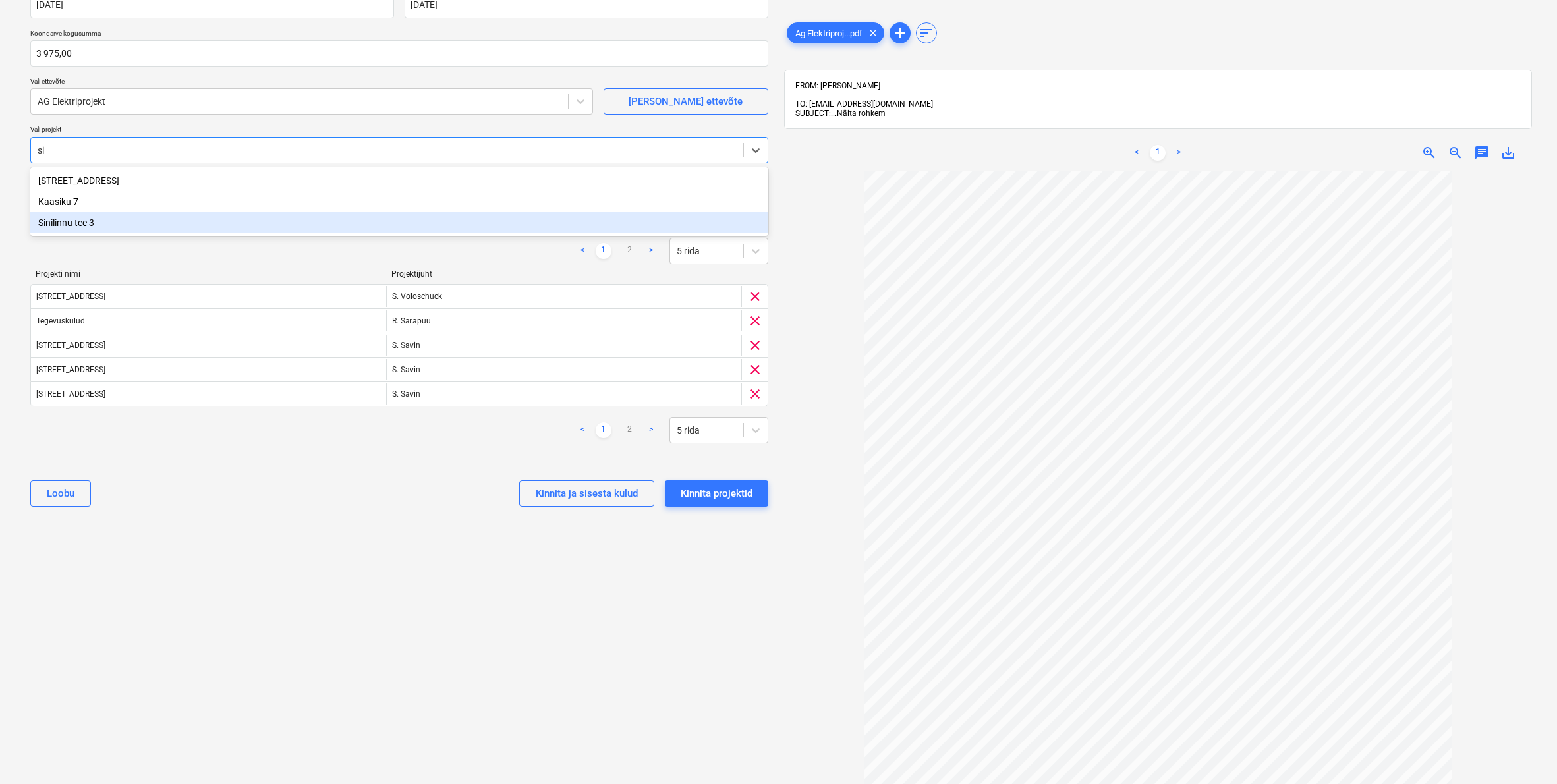
type input "si"
click at [140, 250] on div "< 1 2 > 5 rida" at bounding box center [399, 251] width 738 height 27
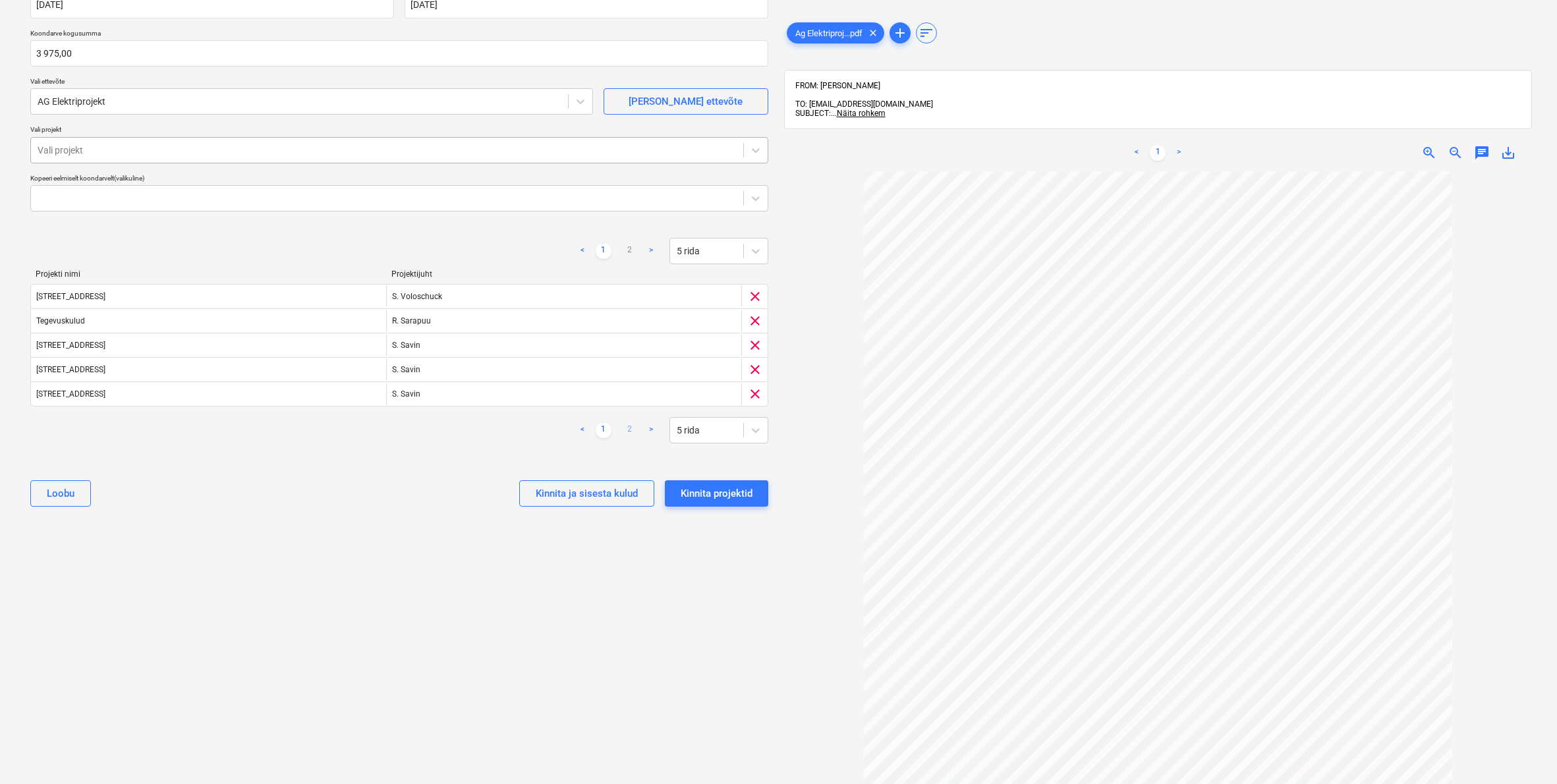
click at [629, 427] on link "2" at bounding box center [629, 430] width 15 height 15
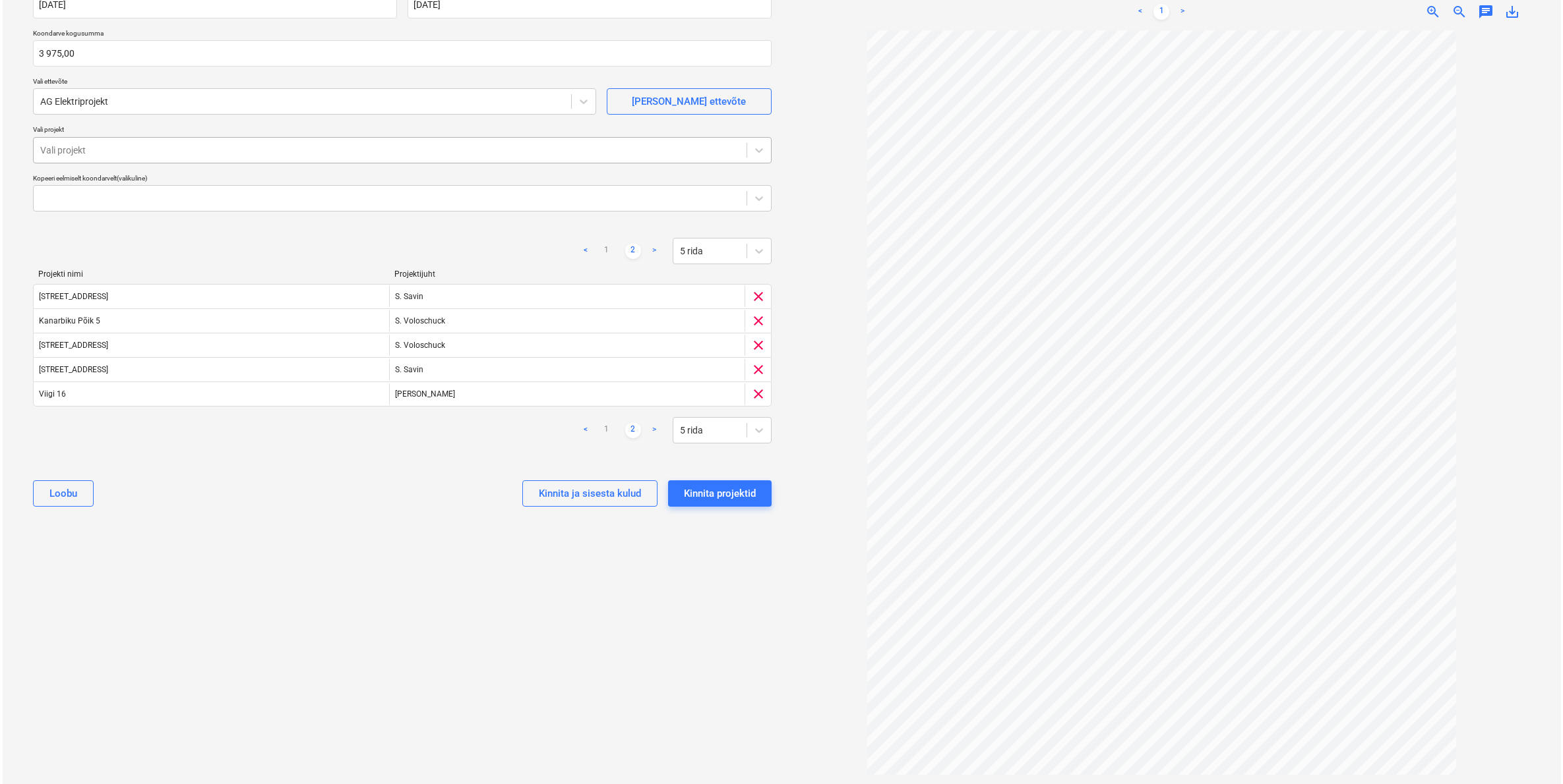
scroll to position [0, 0]
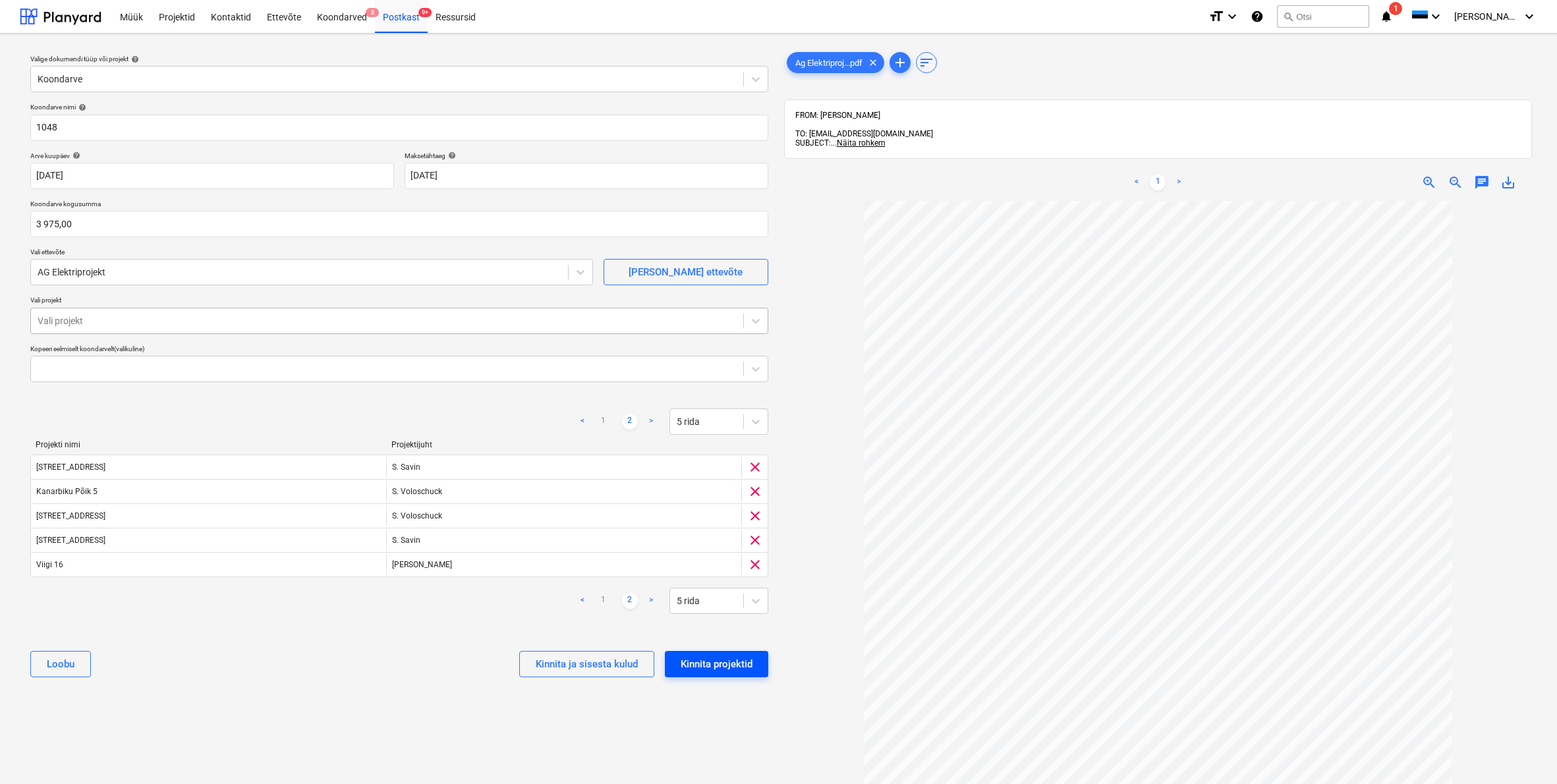
click at [701, 659] on div "Kinnita projektid" at bounding box center [716, 664] width 72 height 17
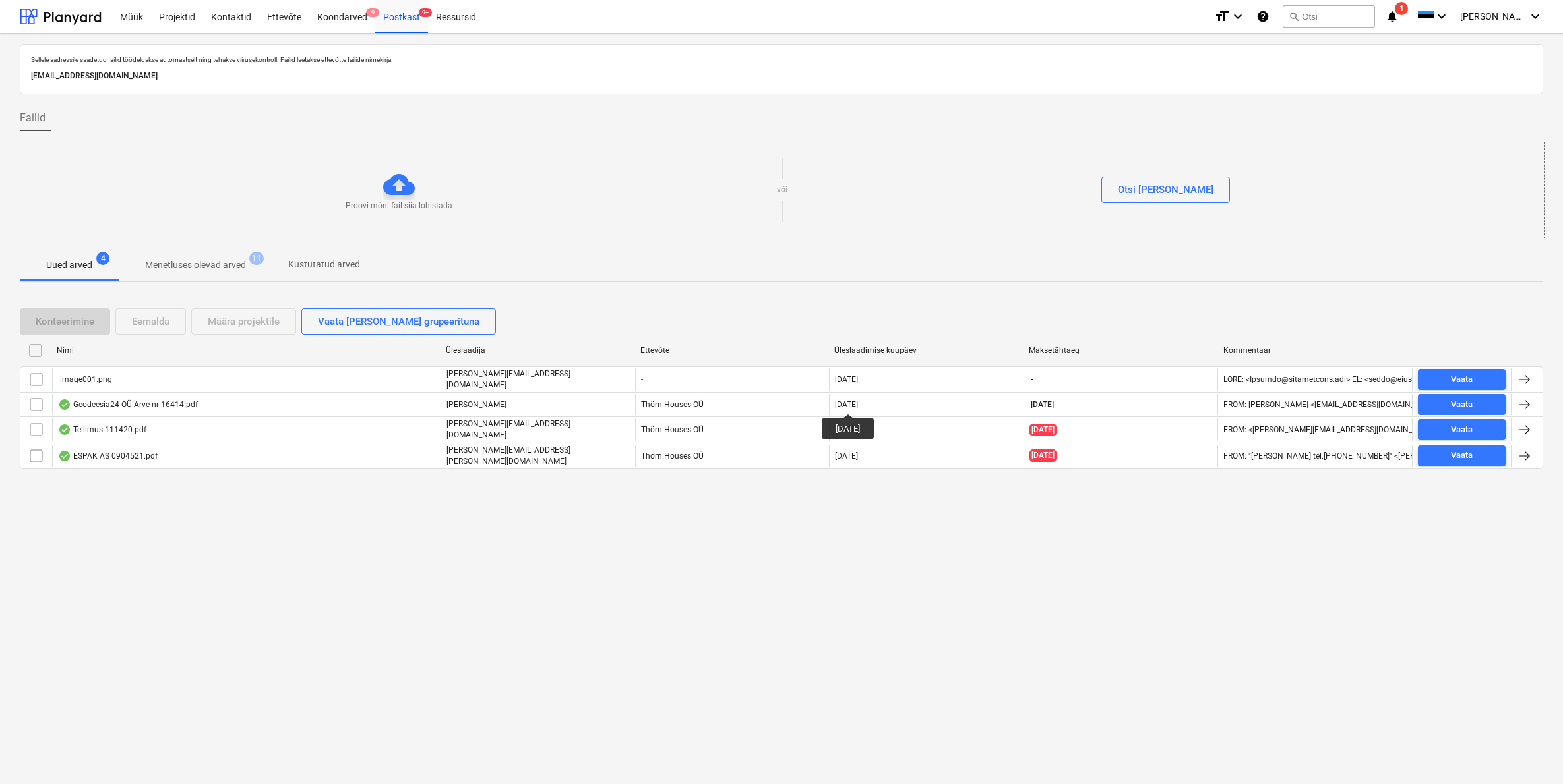
click at [1337, 15] on button "search Otsi" at bounding box center [1328, 16] width 92 height 22
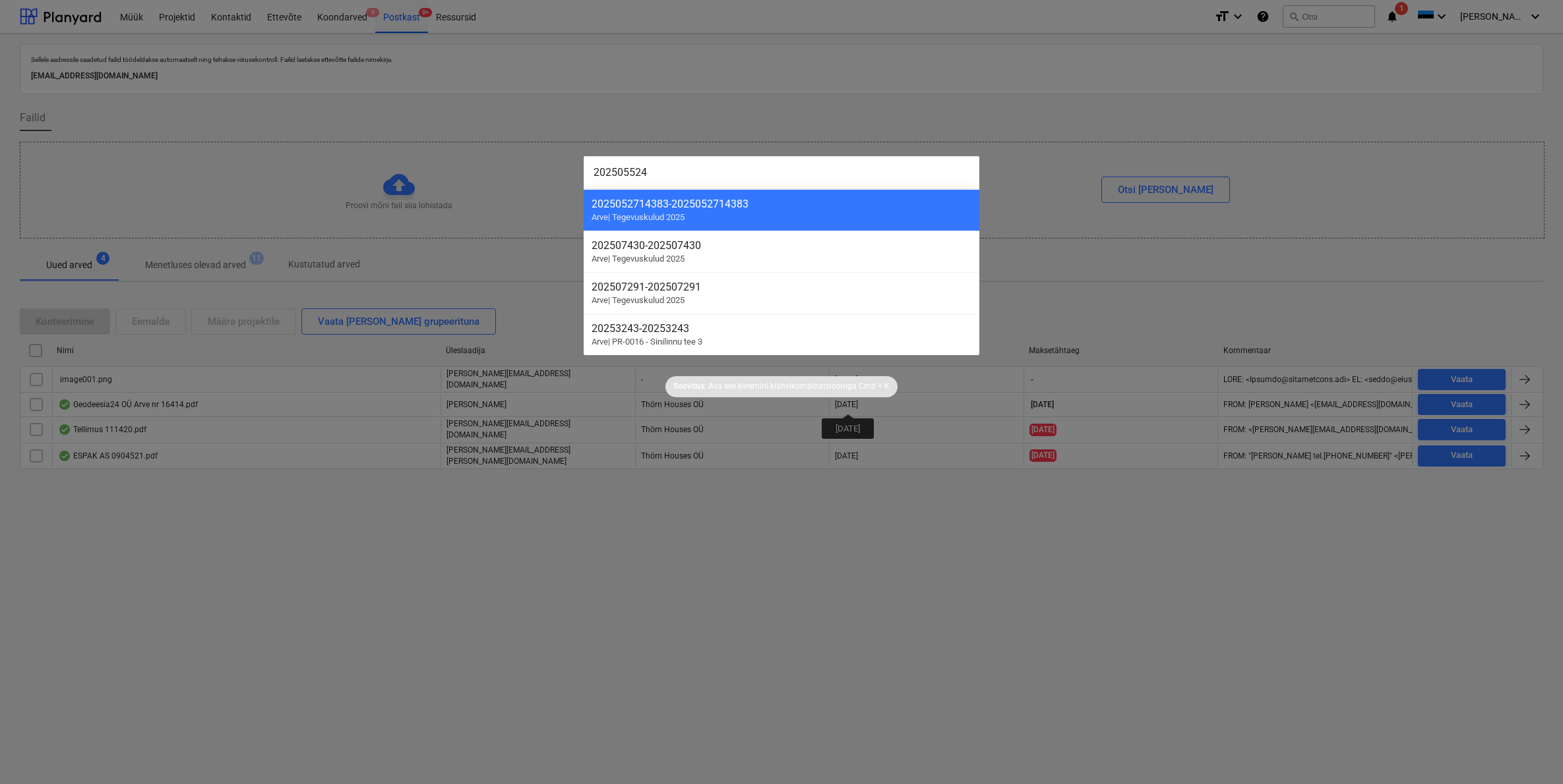
click at [635, 171] on input "202505524" at bounding box center [782, 173] width 396 height 33
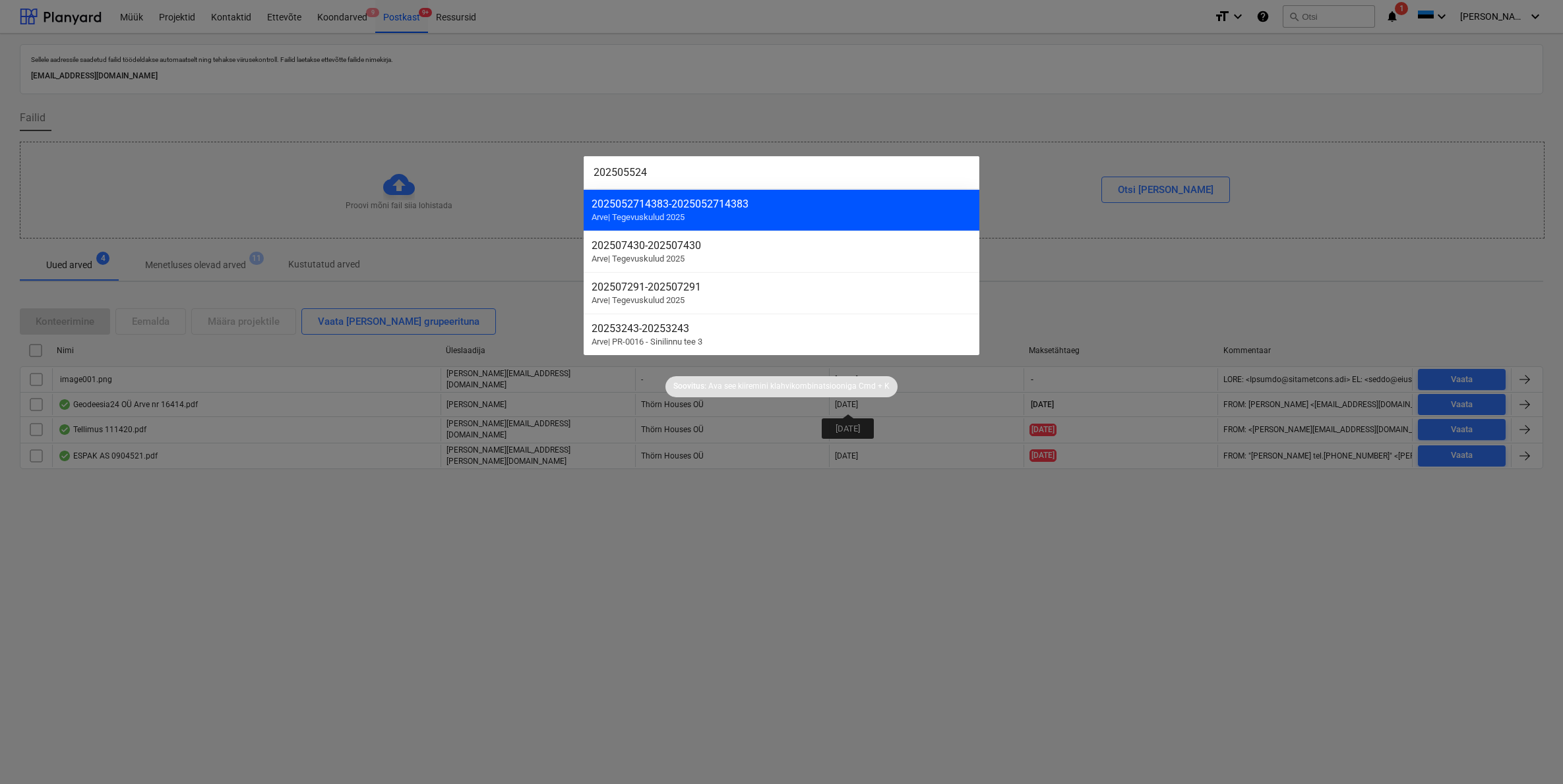
type input "20250524"
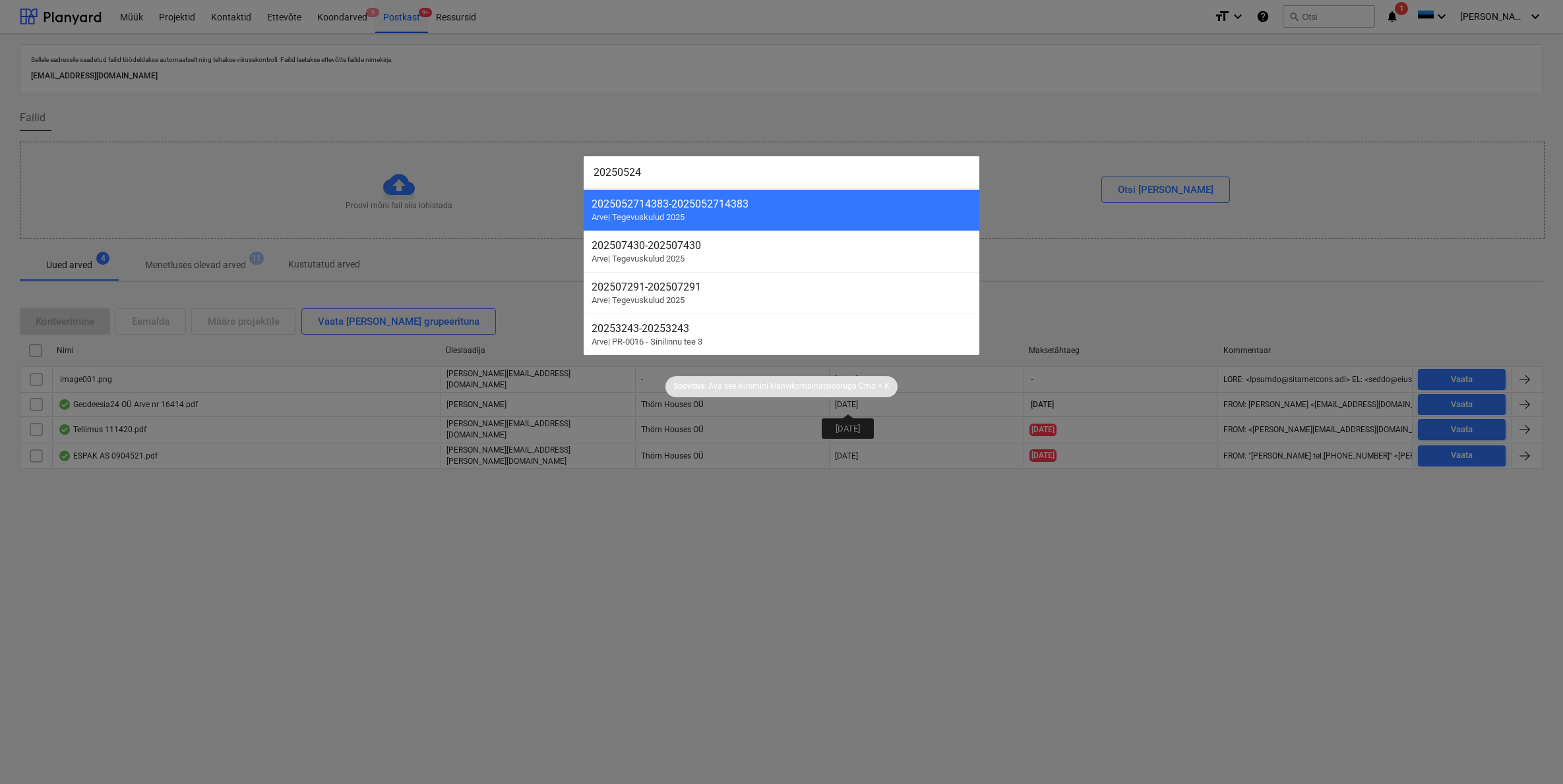
click at [1317, 122] on div at bounding box center [782, 392] width 1563 height 784
